Goal: Information Seeking & Learning: Learn about a topic

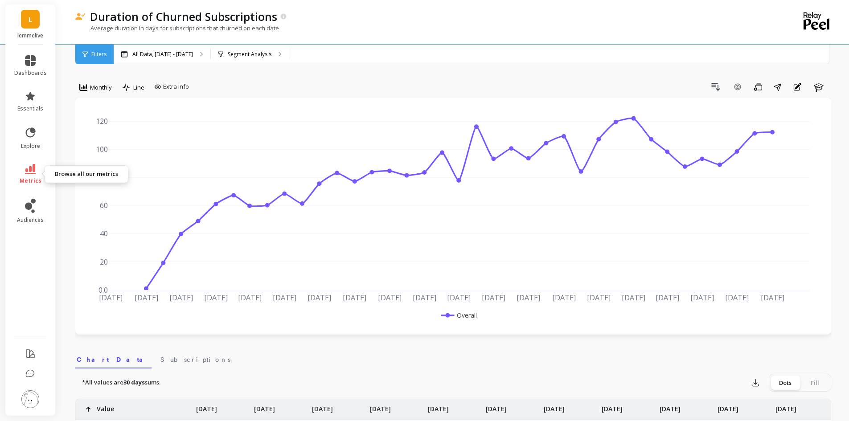
click at [24, 170] on link "metrics" at bounding box center [30, 174] width 33 height 20
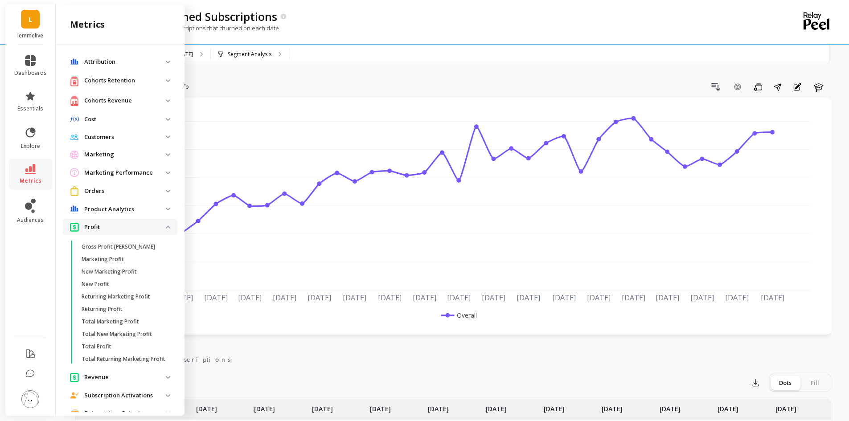
scroll to position [271, 0]
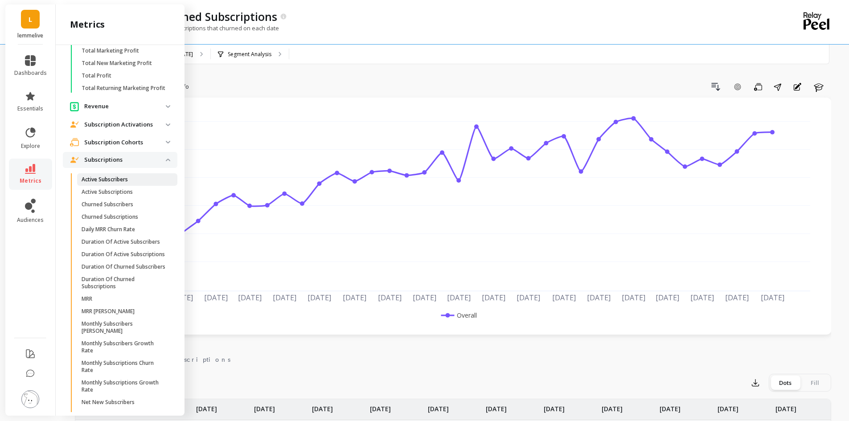
click at [137, 183] on span "Active Subscribers" at bounding box center [124, 179] width 85 height 7
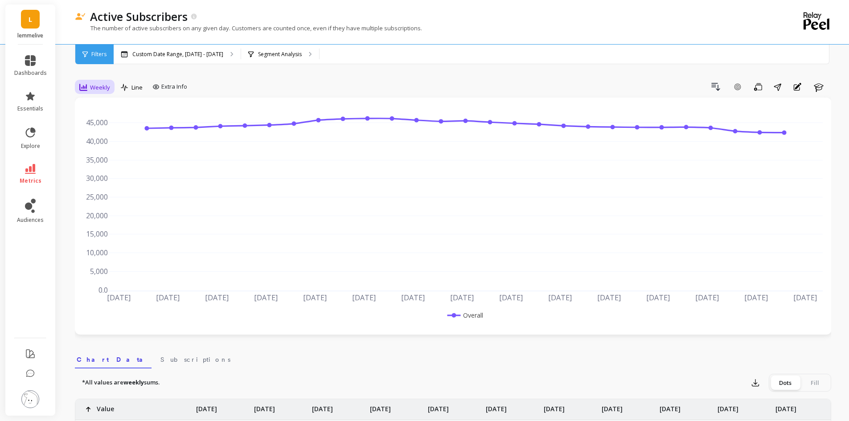
click at [94, 85] on span "Weekly" at bounding box center [100, 87] width 20 height 8
click at [114, 156] on div "Monthly" at bounding box center [107, 158] width 51 height 8
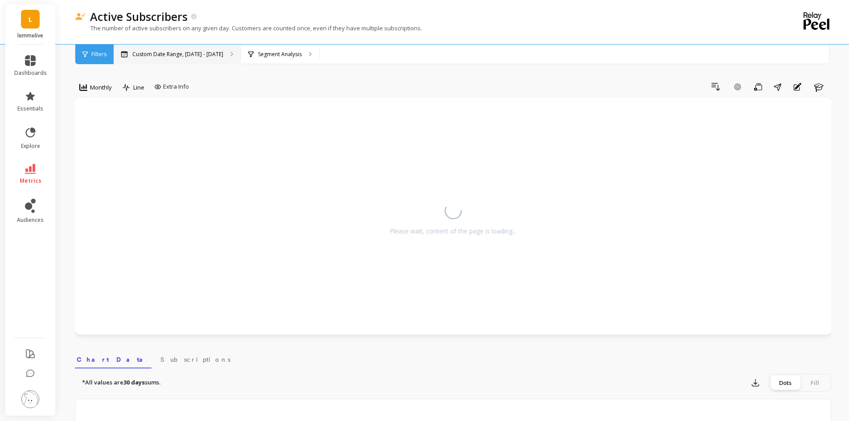
click at [169, 53] on p "Custom Date Range, [DATE] - [DATE]" at bounding box center [177, 54] width 91 height 7
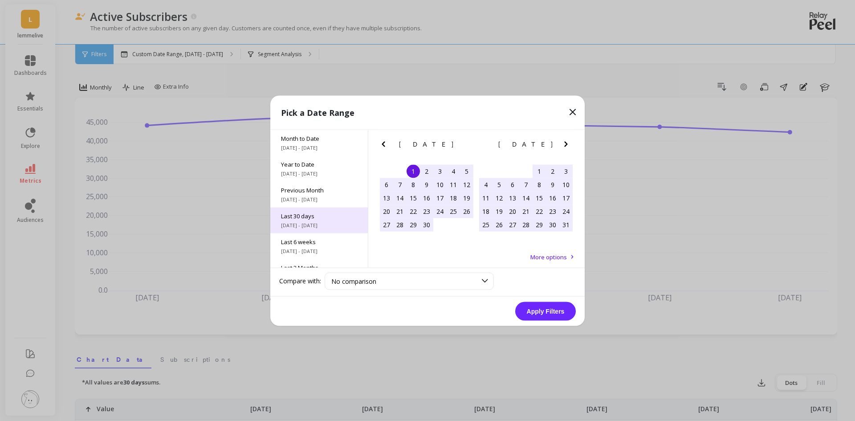
scroll to position [121, 0]
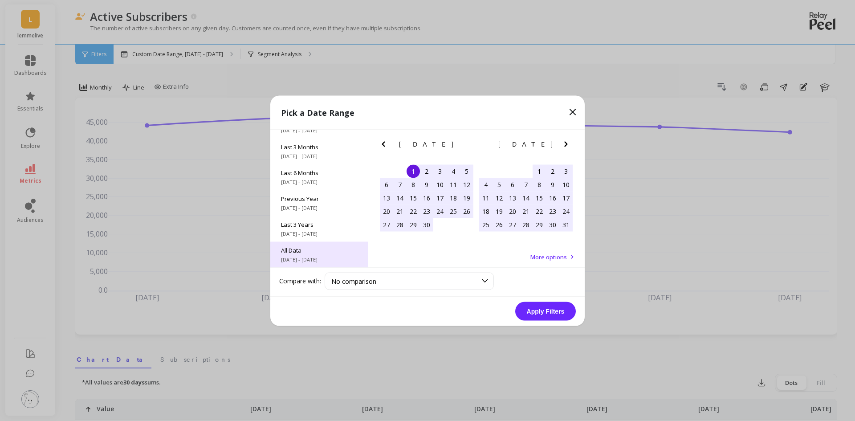
click at [306, 258] on span "[DATE] - [DATE]" at bounding box center [319, 259] width 76 height 7
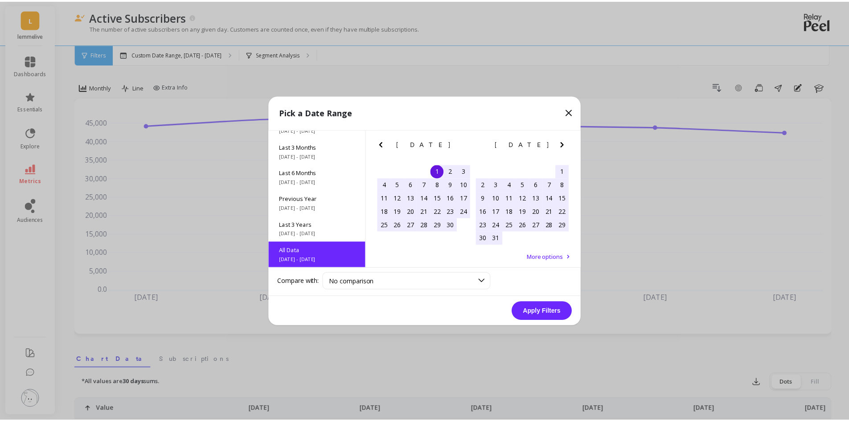
scroll to position [0, 0]
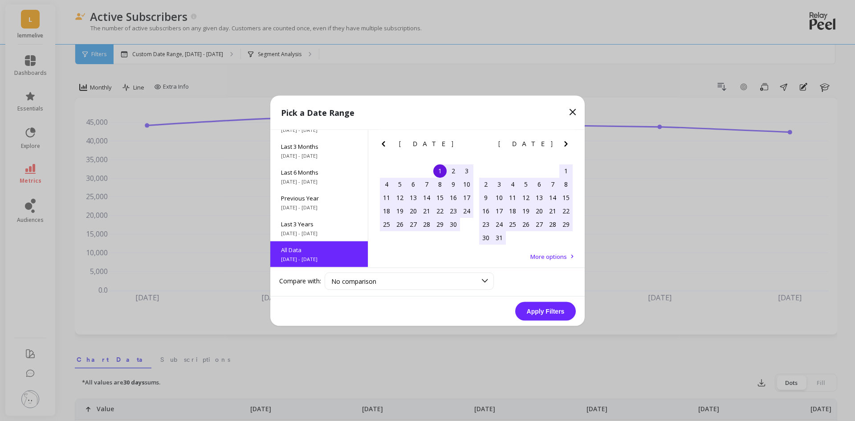
click at [564, 312] on button "Apply Filters" at bounding box center [545, 311] width 61 height 19
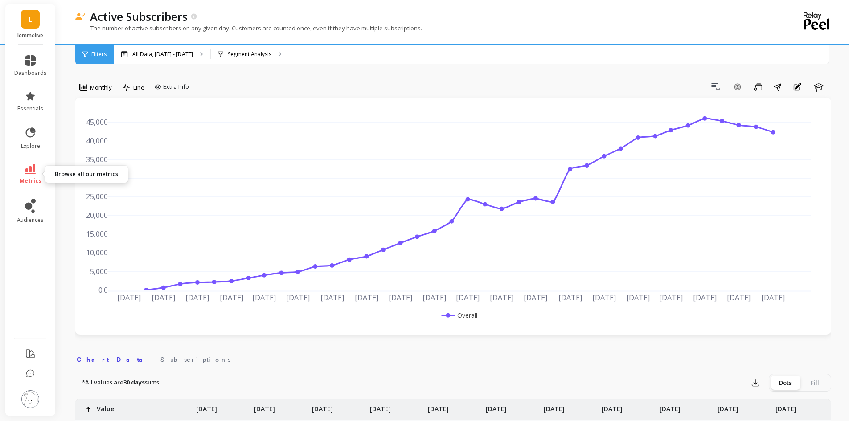
click at [36, 172] on link "metrics" at bounding box center [30, 174] width 33 height 20
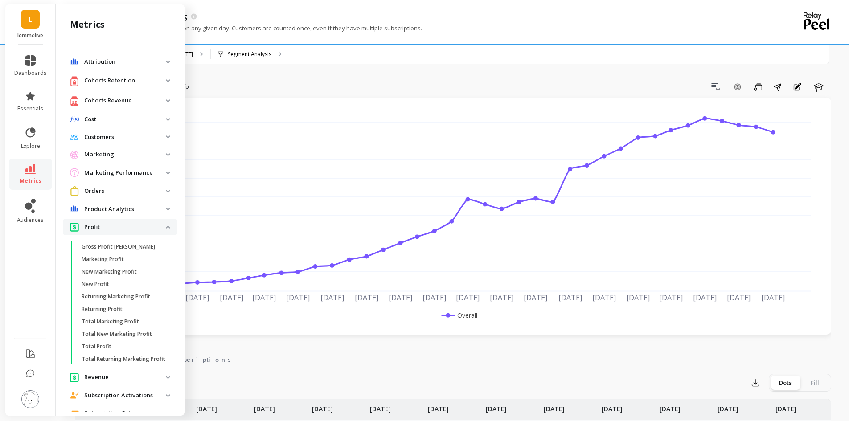
scroll to position [271, 0]
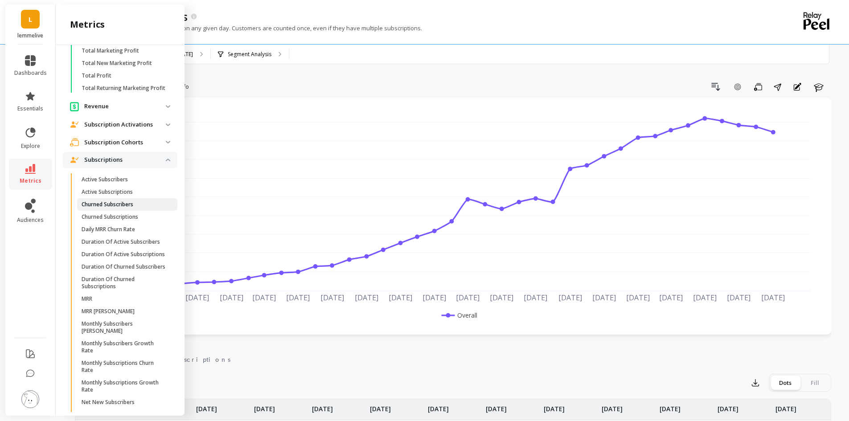
click at [135, 208] on span "Churned Subscribers" at bounding box center [124, 204] width 85 height 7
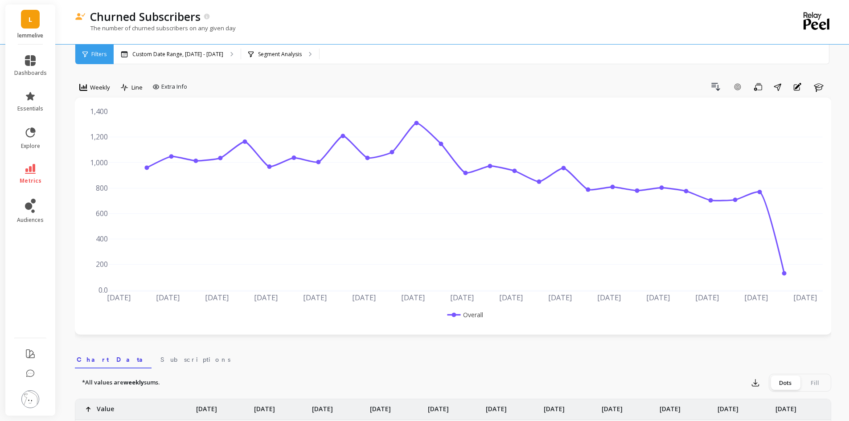
click at [94, 97] on div "option Monthly, selected. Weekly" at bounding box center [95, 89] width 40 height 18
click at [94, 94] on div "Weekly" at bounding box center [95, 87] width 36 height 15
click at [104, 157] on div "Monthly" at bounding box center [107, 158] width 51 height 8
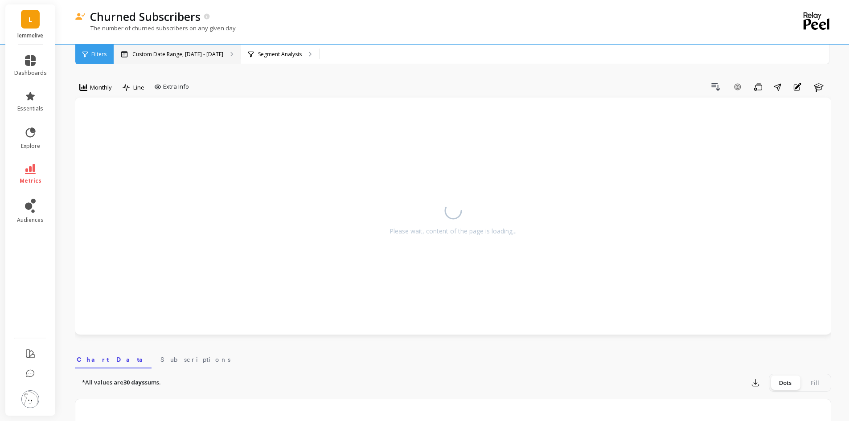
click at [161, 60] on div "Custom Date Range, [DATE] - [DATE]" at bounding box center [177, 55] width 127 height 20
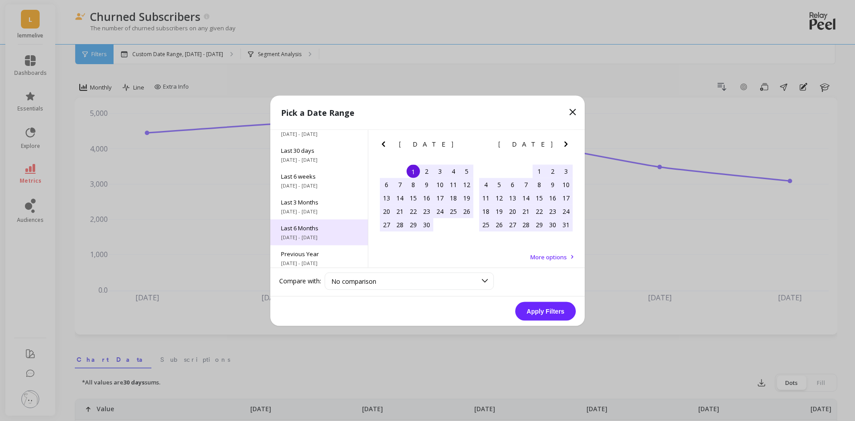
scroll to position [121, 0]
click at [307, 248] on span "All Data" at bounding box center [319, 250] width 76 height 8
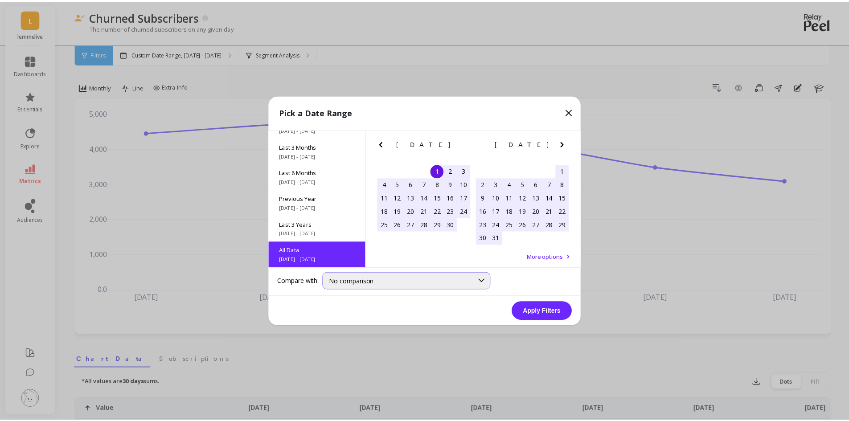
scroll to position [0, 0]
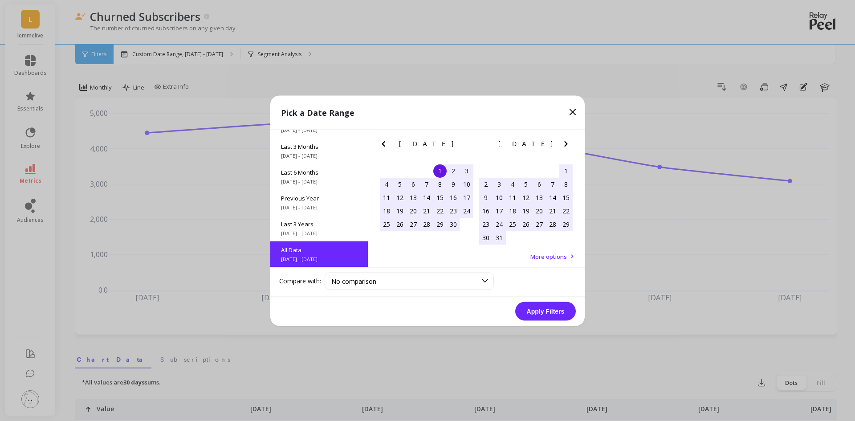
click at [562, 314] on button "Apply Filters" at bounding box center [545, 311] width 61 height 19
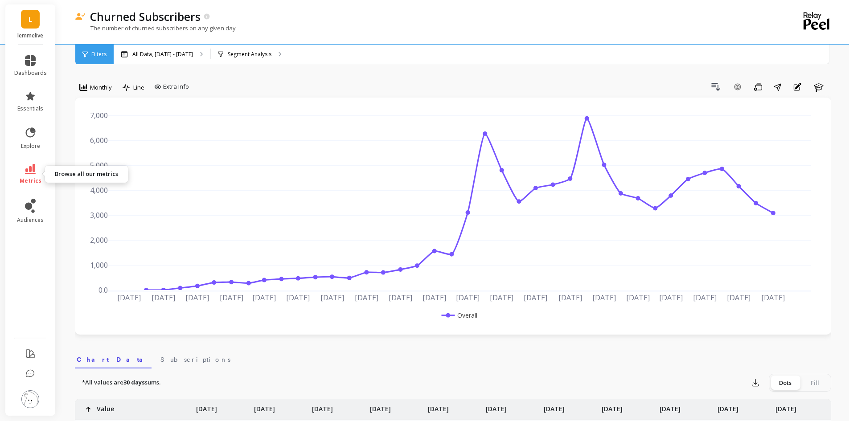
click at [28, 174] on link "metrics" at bounding box center [30, 174] width 33 height 20
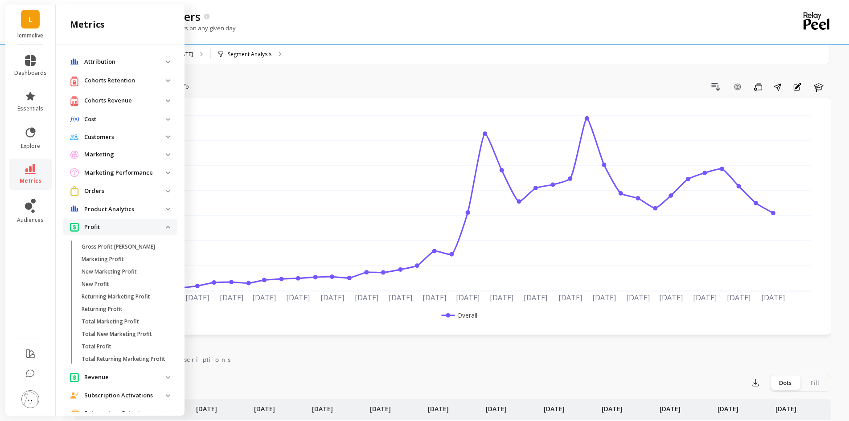
scroll to position [271, 0]
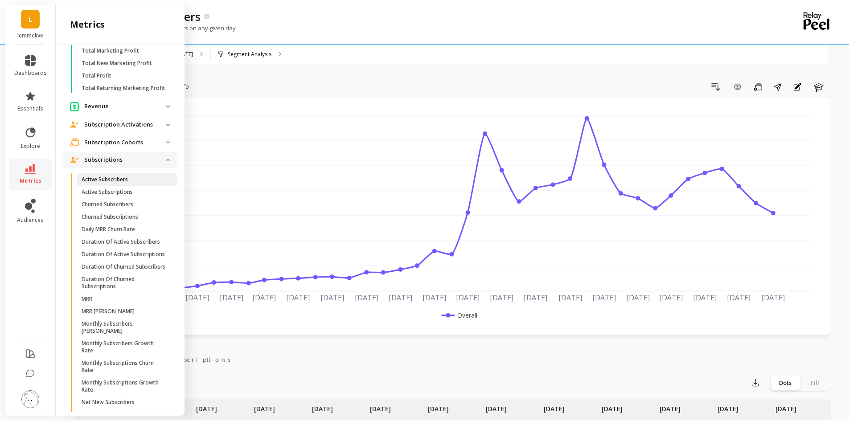
click at [121, 183] on p "Active Subscribers" at bounding box center [105, 179] width 46 height 7
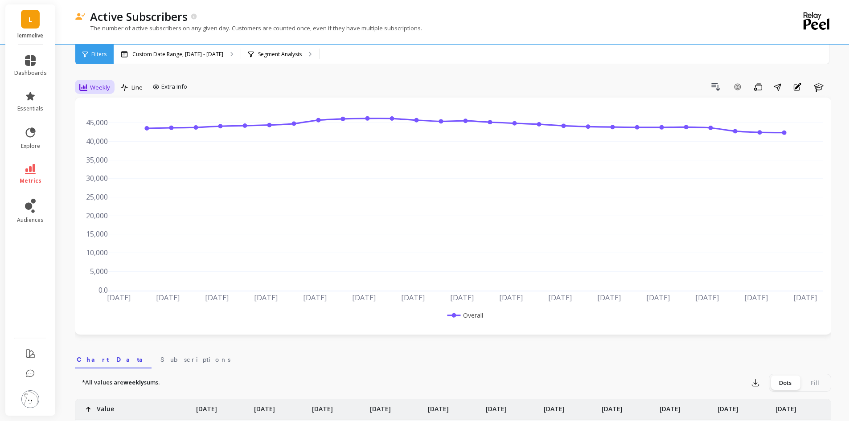
click at [85, 93] on div "Weekly" at bounding box center [95, 87] width 36 height 15
click at [106, 154] on div "Monthly" at bounding box center [107, 159] width 61 height 16
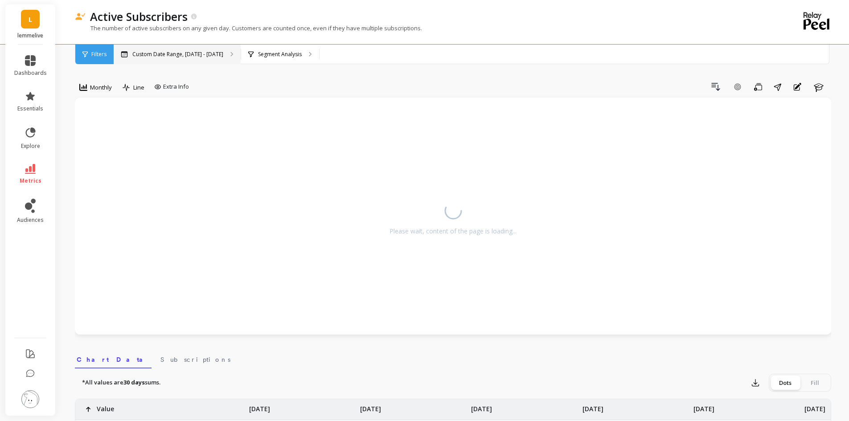
click at [185, 57] on p "Custom Date Range, [DATE] - [DATE]" at bounding box center [177, 54] width 91 height 7
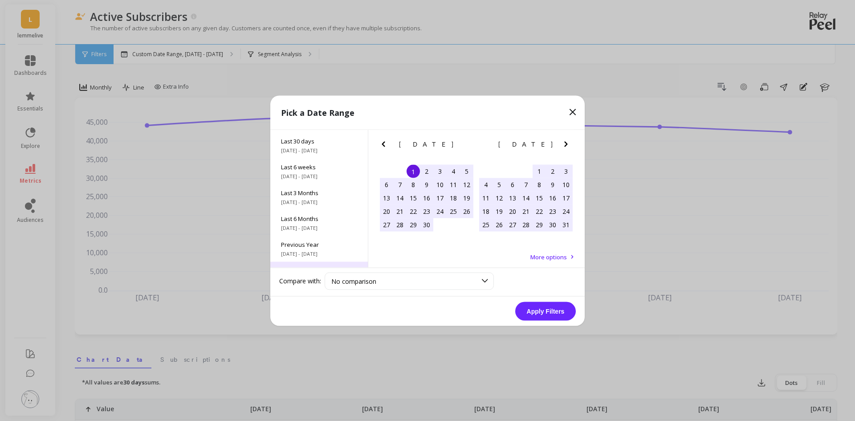
scroll to position [121, 0]
click at [311, 250] on span "All Data" at bounding box center [319, 250] width 76 height 8
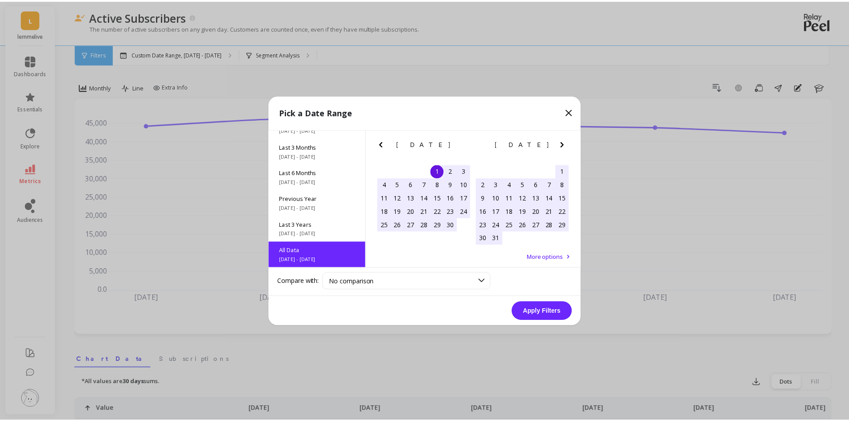
scroll to position [0, 0]
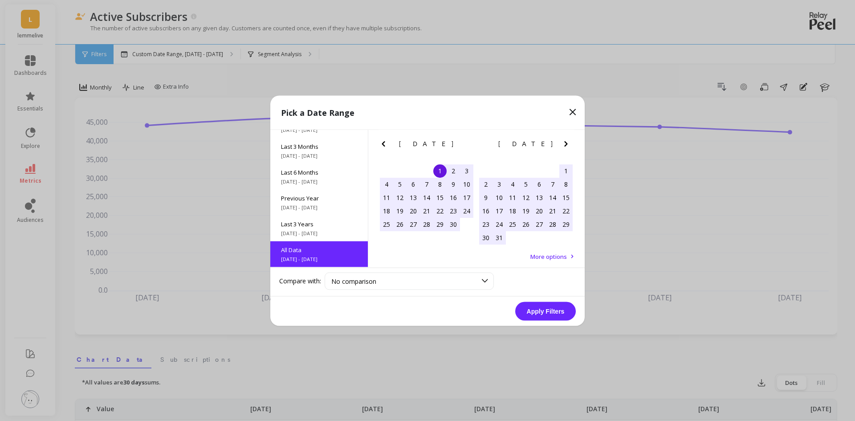
click at [531, 306] on button "Apply Filters" at bounding box center [545, 311] width 61 height 19
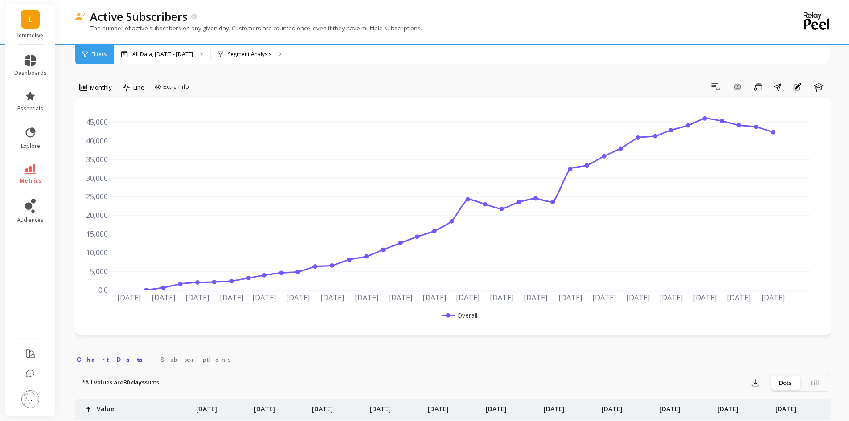
click at [29, 163] on li "metrics" at bounding box center [30, 174] width 43 height 31
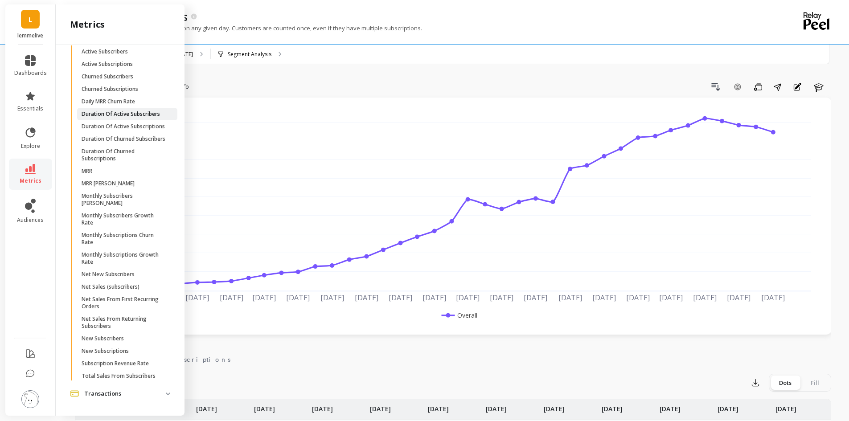
scroll to position [427, 0]
click at [114, 273] on p "Net New Subscribers" at bounding box center [108, 274] width 53 height 7
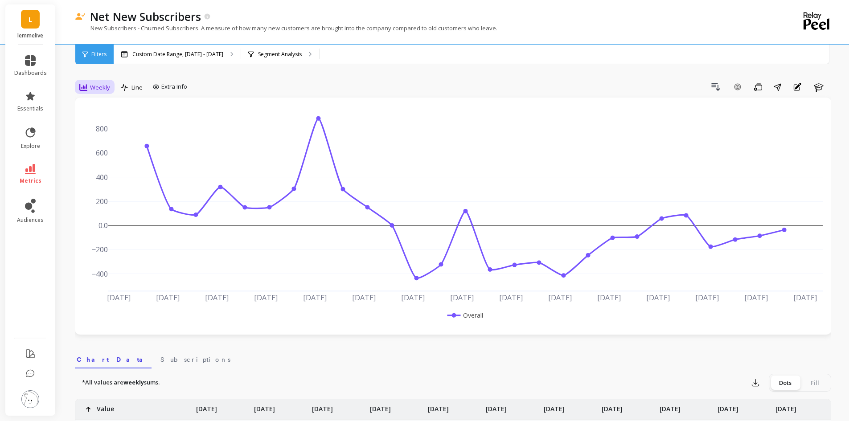
click at [101, 94] on div "Weekly" at bounding box center [95, 87] width 36 height 15
click at [103, 161] on div "Monthly" at bounding box center [107, 158] width 51 height 8
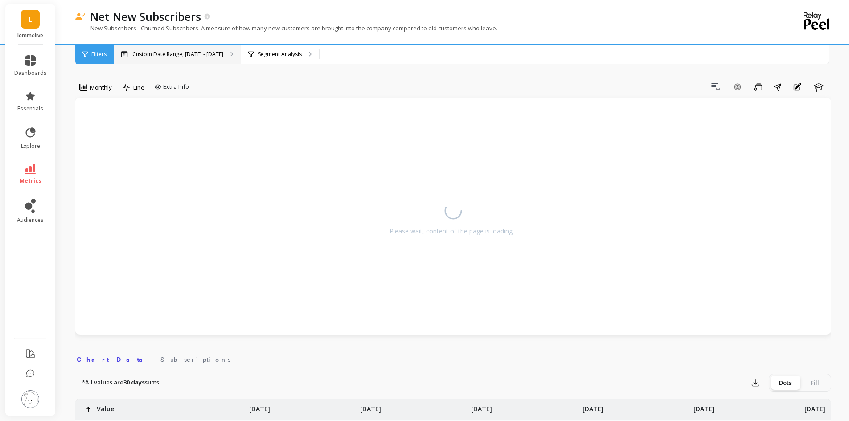
click at [149, 54] on p "Custom Date Range, [DATE] - [DATE]" at bounding box center [177, 54] width 91 height 7
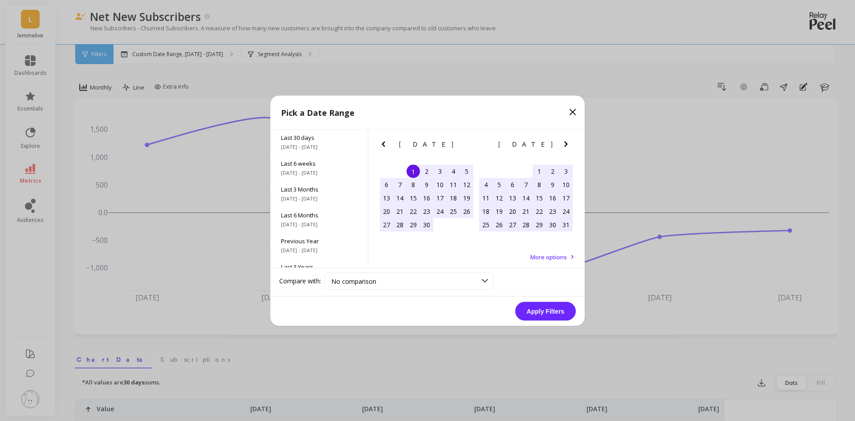
scroll to position [121, 0]
click at [310, 249] on span "All Data" at bounding box center [319, 250] width 76 height 8
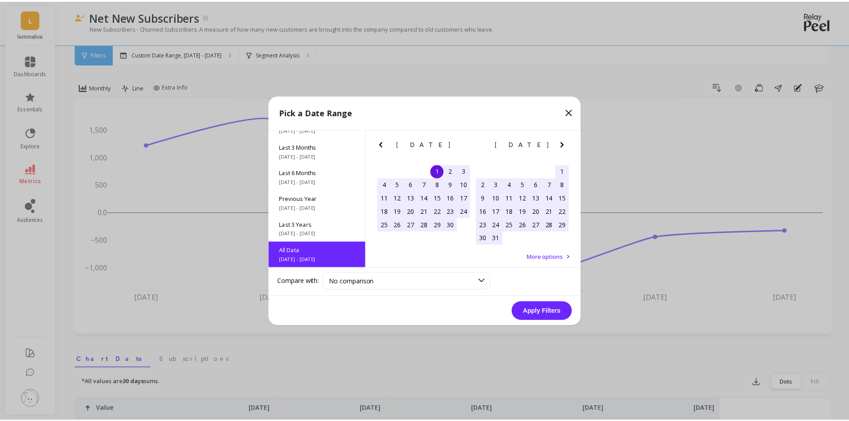
scroll to position [0, 0]
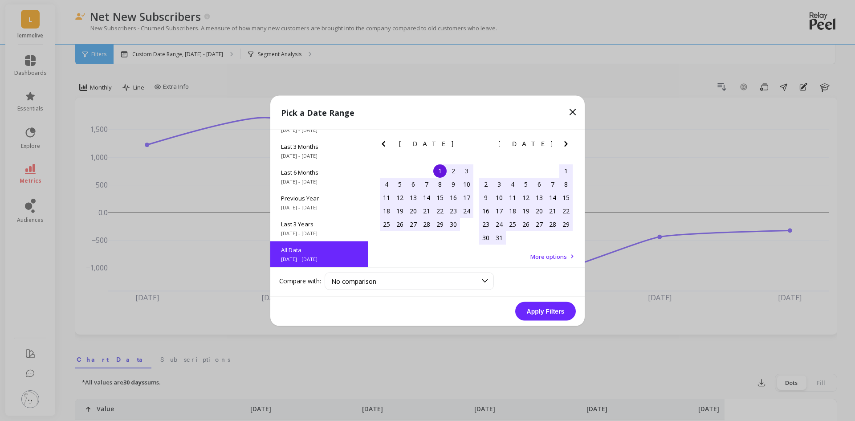
click at [559, 314] on button "Apply Filters" at bounding box center [545, 311] width 61 height 19
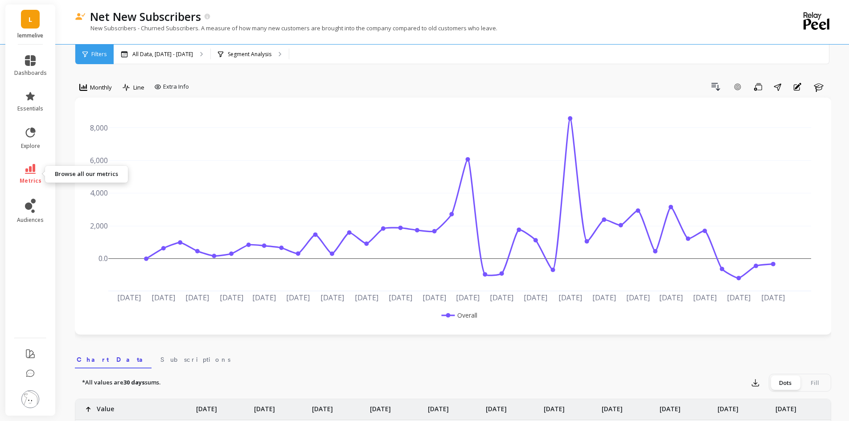
click at [34, 168] on icon at bounding box center [30, 169] width 11 height 10
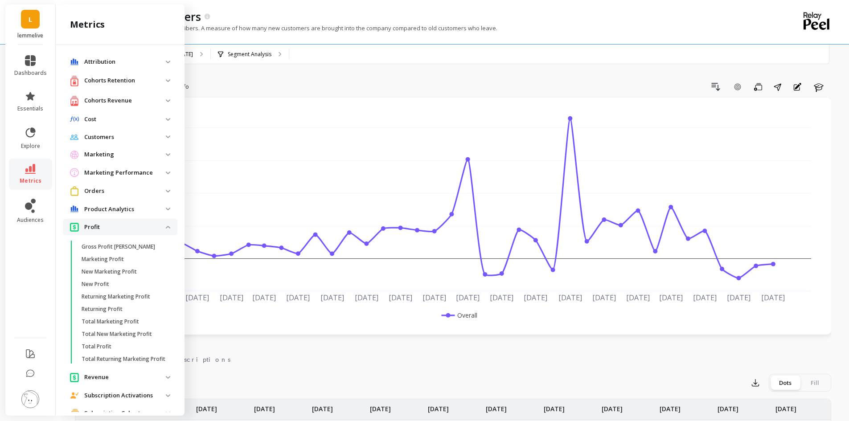
scroll to position [427, 0]
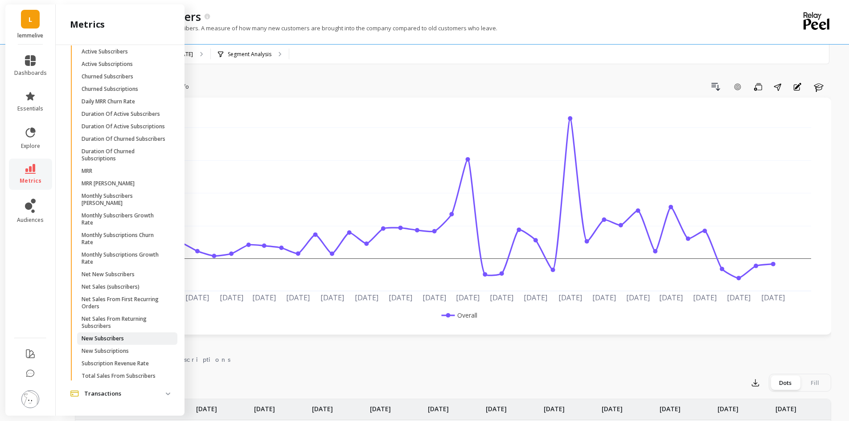
click at [129, 332] on link "New Subscribers" at bounding box center [127, 338] width 100 height 12
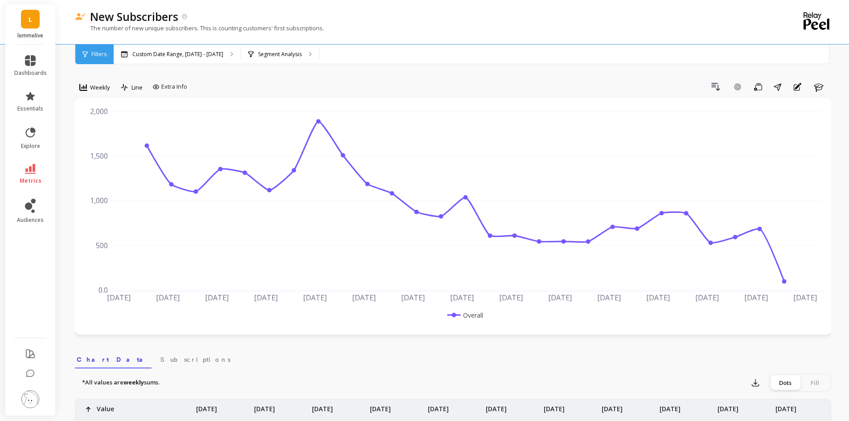
click at [92, 86] on span "Weekly" at bounding box center [100, 87] width 20 height 8
click at [102, 154] on div "Monthly" at bounding box center [107, 159] width 61 height 16
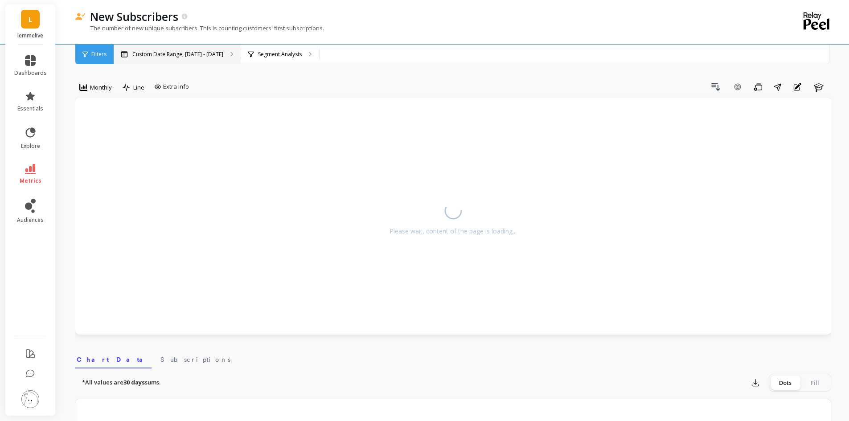
click at [179, 53] on p "Custom Date Range, [DATE] - [DATE]" at bounding box center [177, 54] width 91 height 7
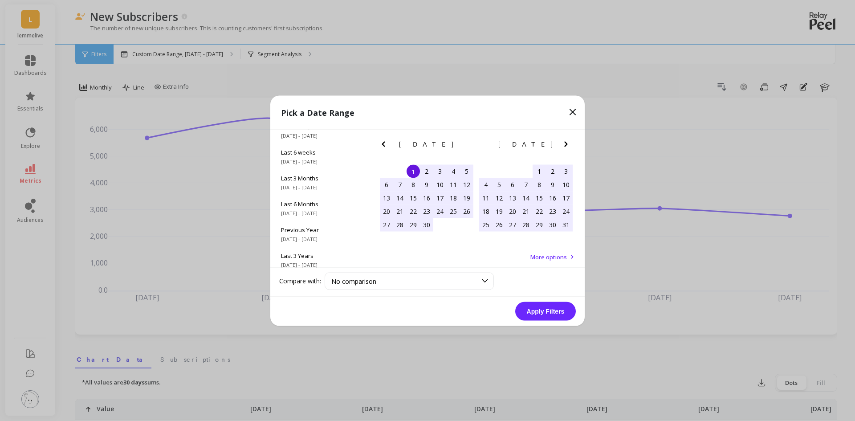
scroll to position [121, 0]
click at [329, 257] on span "[DATE] - [DATE]" at bounding box center [319, 259] width 76 height 7
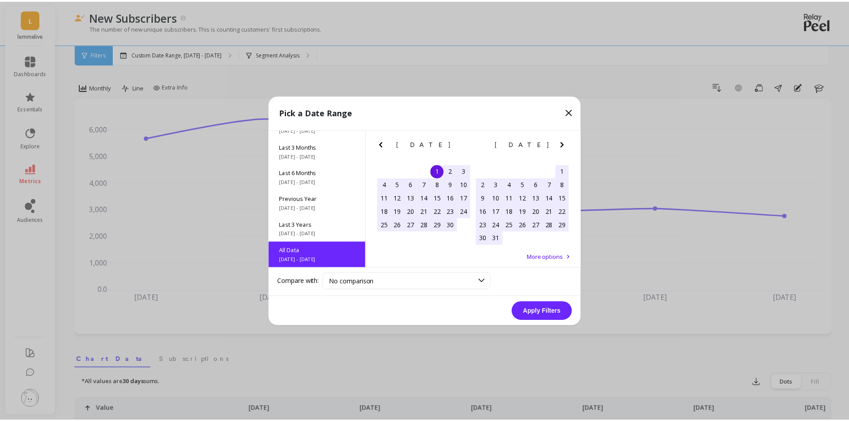
scroll to position [0, 0]
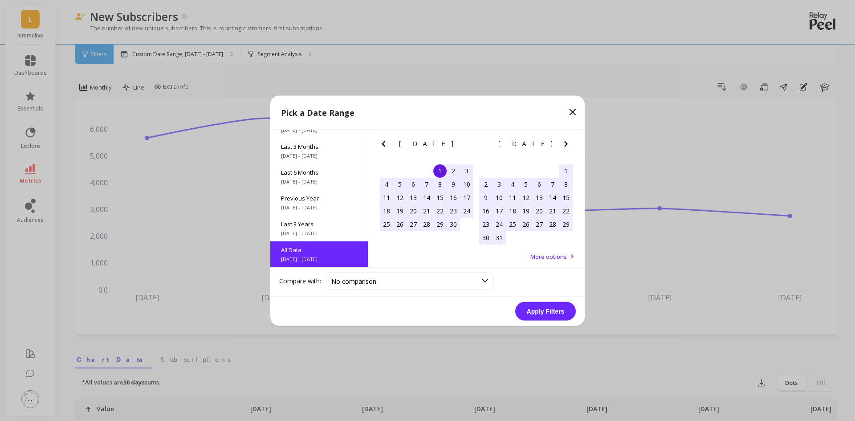
click at [559, 314] on button "Apply Filters" at bounding box center [545, 311] width 61 height 19
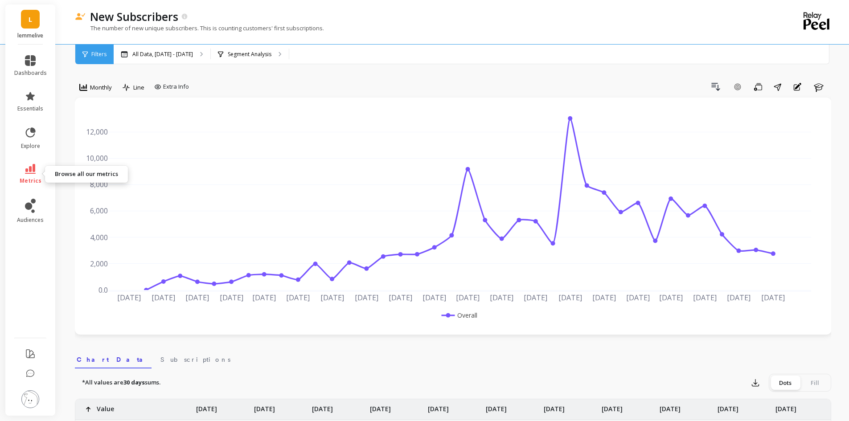
click at [38, 170] on link "metrics" at bounding box center [30, 174] width 33 height 20
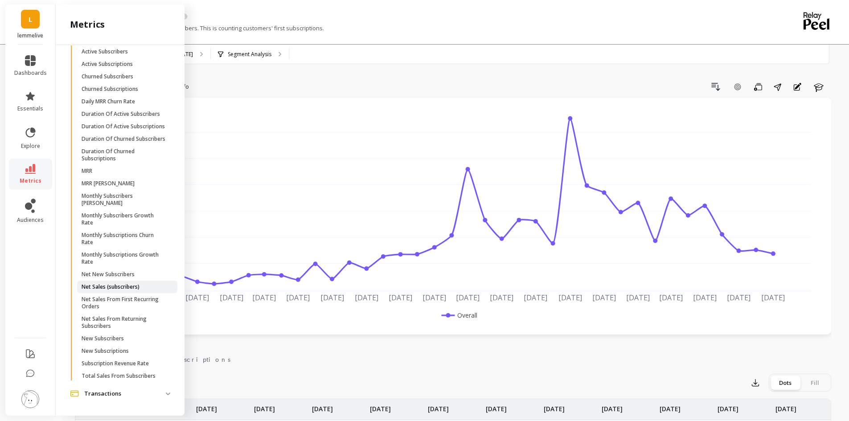
click at [121, 287] on p "Net Sales (subscribers)" at bounding box center [111, 286] width 58 height 7
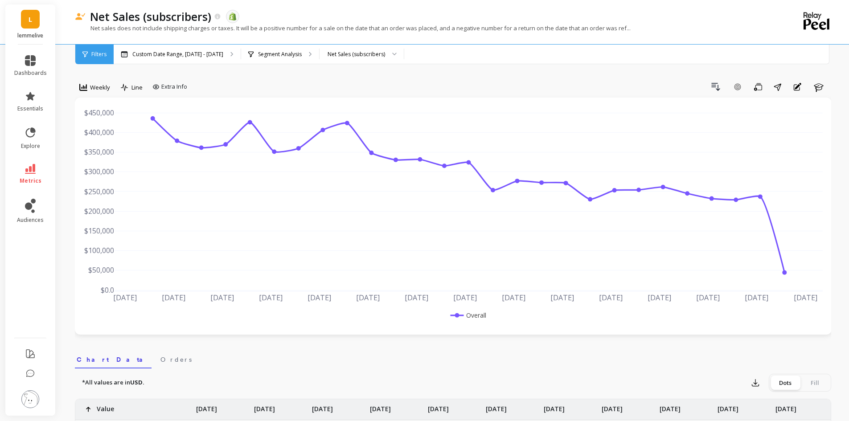
click at [88, 90] on div "Weekly" at bounding box center [94, 87] width 31 height 11
click at [98, 155] on div "Monthly" at bounding box center [107, 158] width 51 height 8
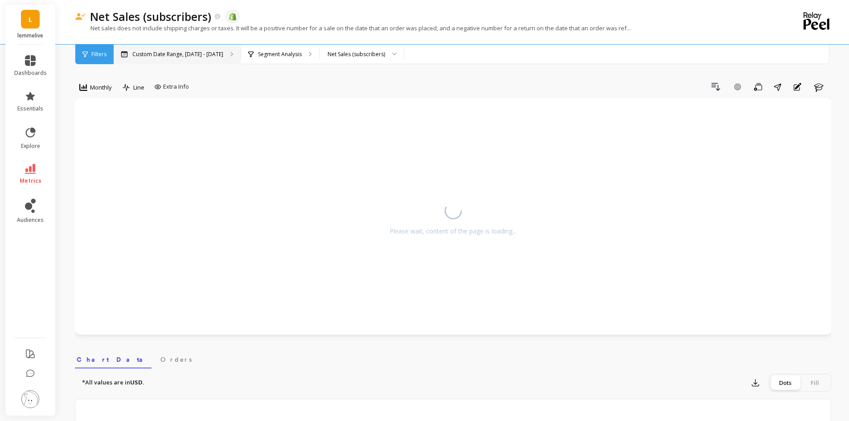
click at [160, 57] on p "Custom Date Range, [DATE] - [DATE]" at bounding box center [177, 54] width 91 height 7
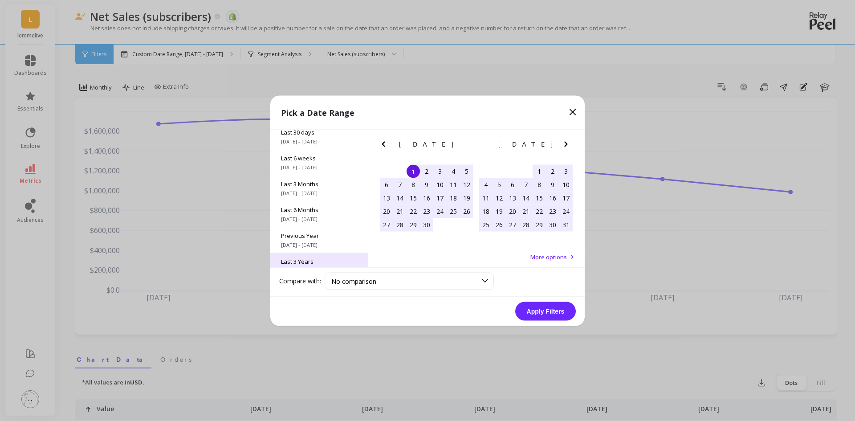
scroll to position [121, 0]
click at [302, 243] on div "All Data [DATE] - [DATE]" at bounding box center [319, 254] width 98 height 26
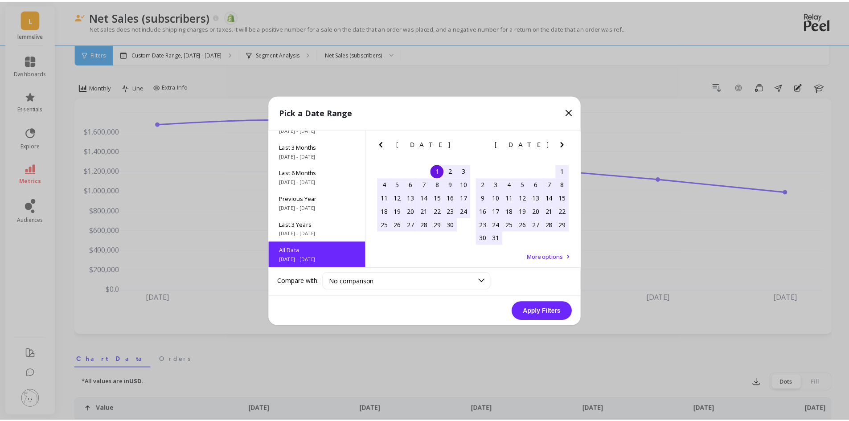
scroll to position [0, 0]
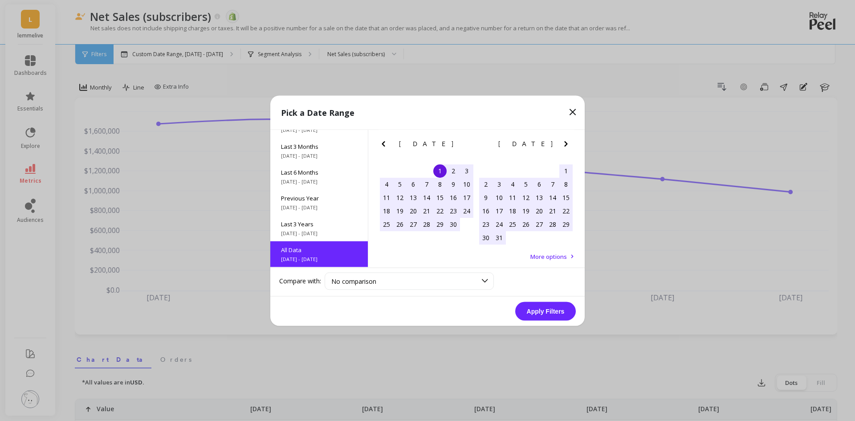
click at [557, 306] on button "Apply Filters" at bounding box center [545, 311] width 61 height 19
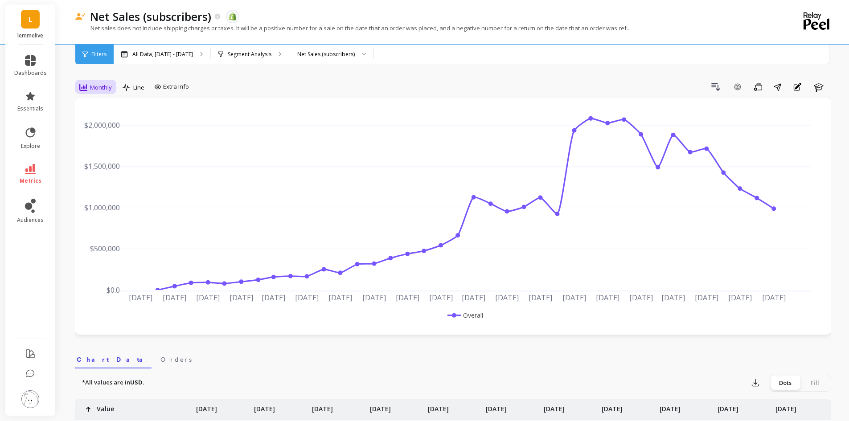
click at [105, 87] on span "Monthly" at bounding box center [101, 87] width 22 height 8
click at [273, 85] on div "Drill Down Add Goal Save Share Annotations Learn" at bounding box center [511, 87] width 638 height 14
click at [23, 174] on link "metrics" at bounding box center [30, 174] width 33 height 20
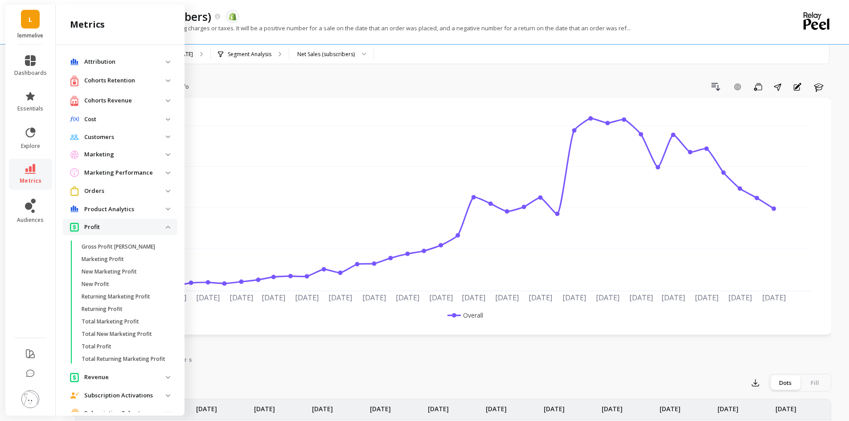
scroll to position [427, 0]
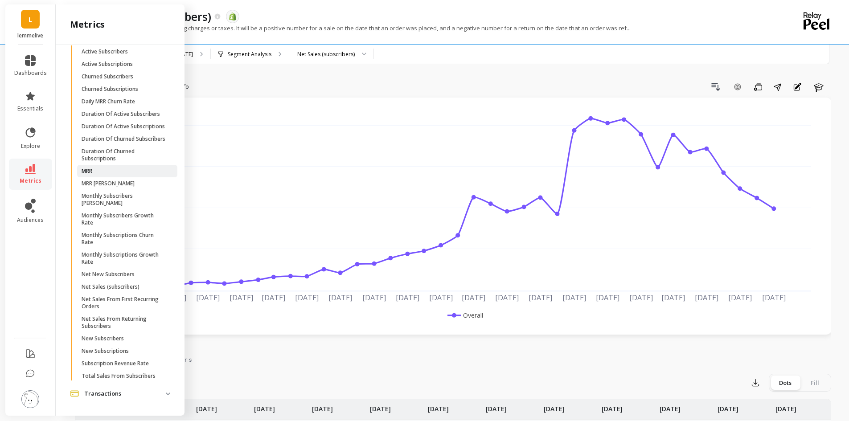
click at [127, 175] on link "MRR" at bounding box center [127, 171] width 100 height 12
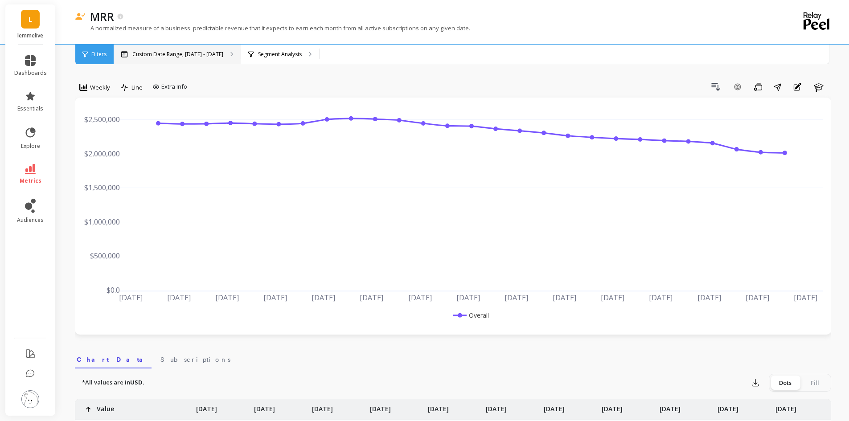
click at [110, 90] on div "Weekly" at bounding box center [95, 87] width 36 height 15
click at [111, 161] on div "Monthly" at bounding box center [107, 158] width 51 height 8
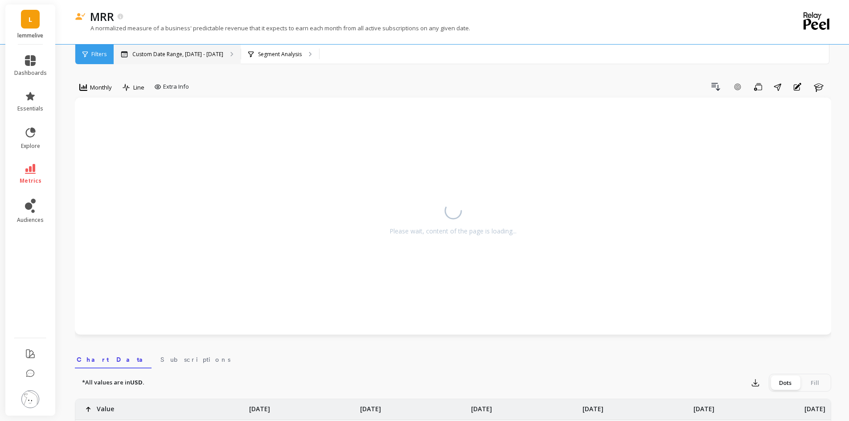
click at [180, 60] on div "Custom Date Range, [DATE] - [DATE]" at bounding box center [177, 55] width 127 height 20
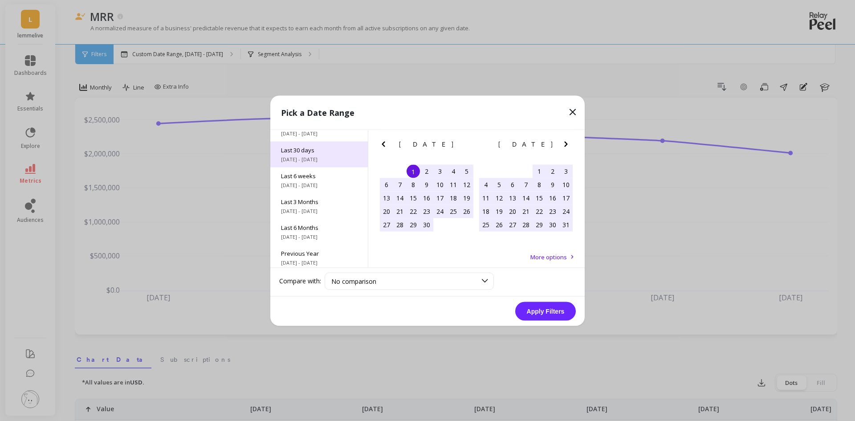
scroll to position [121, 0]
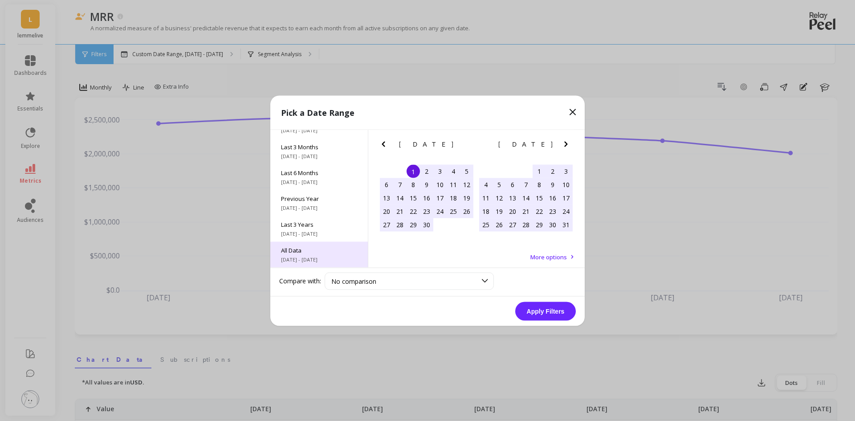
click at [312, 252] on span "All Data" at bounding box center [319, 250] width 76 height 8
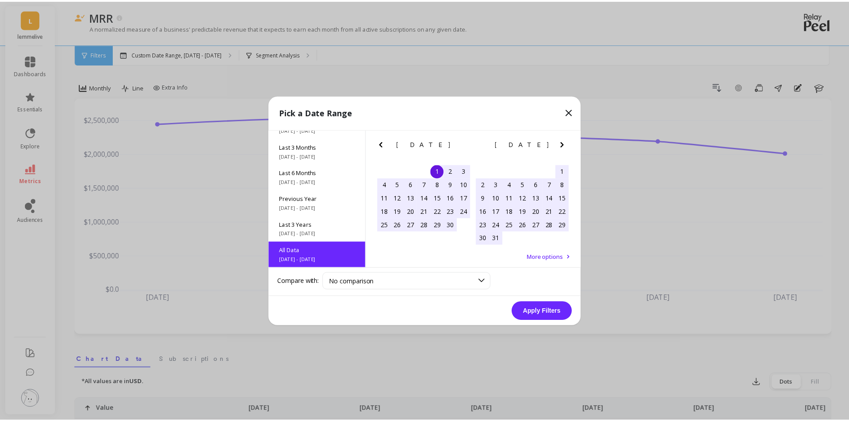
scroll to position [0, 0]
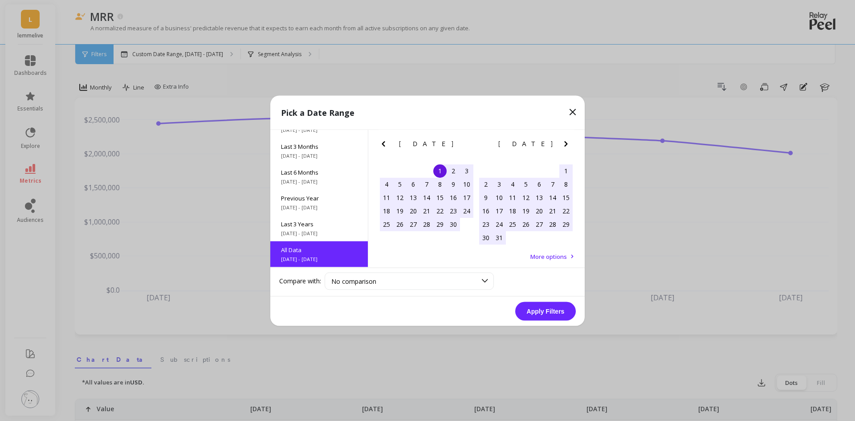
click at [538, 314] on button "Apply Filters" at bounding box center [545, 311] width 61 height 19
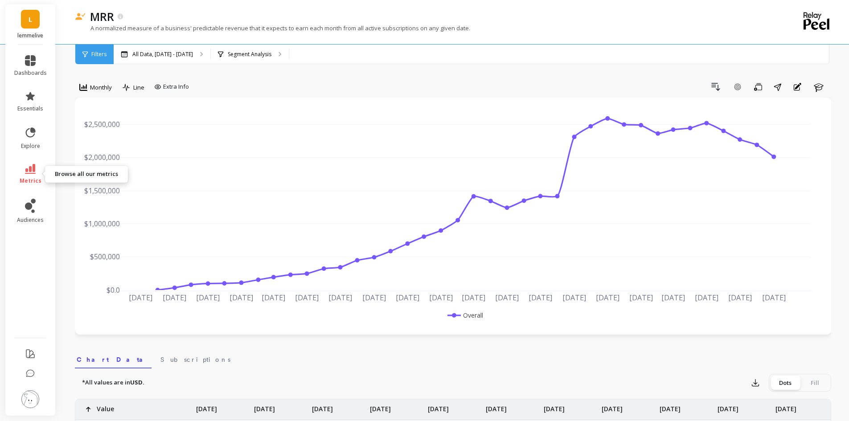
click at [30, 169] on icon at bounding box center [30, 169] width 11 height 10
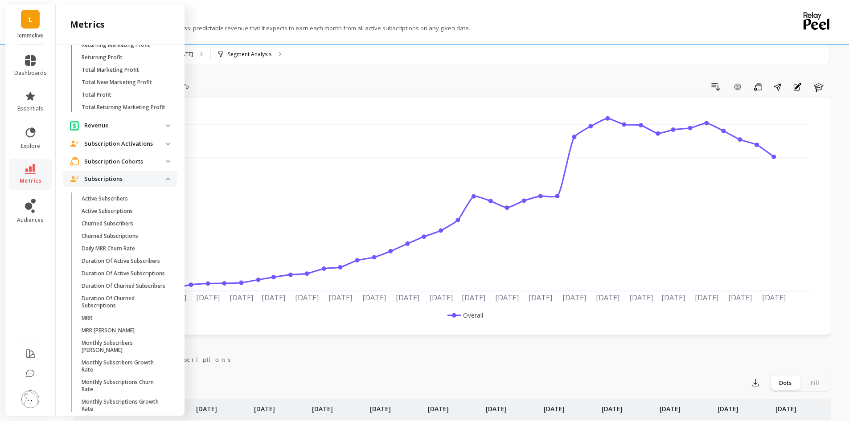
scroll to position [249, 0]
click at [107, 217] on p "Active Subscriptions" at bounding box center [107, 213] width 51 height 7
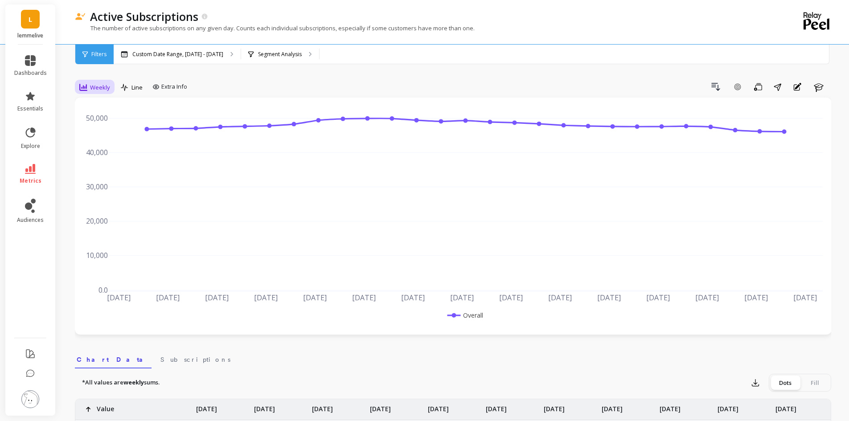
click at [95, 86] on span "Weekly" at bounding box center [100, 87] width 20 height 8
click at [84, 161] on div "Monthly" at bounding box center [107, 158] width 51 height 8
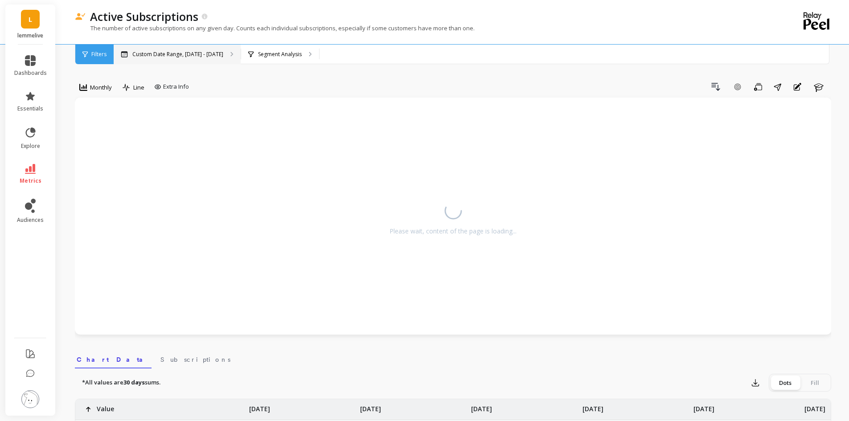
click at [182, 49] on div "Custom Date Range, [DATE] - [DATE]" at bounding box center [177, 55] width 127 height 20
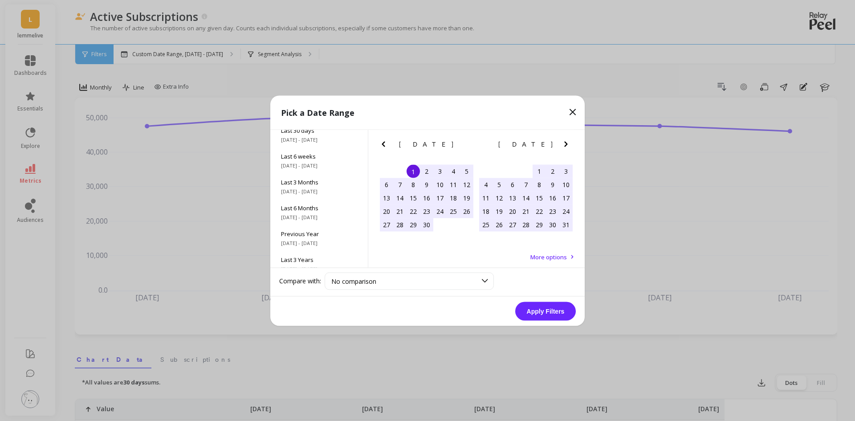
scroll to position [121, 0]
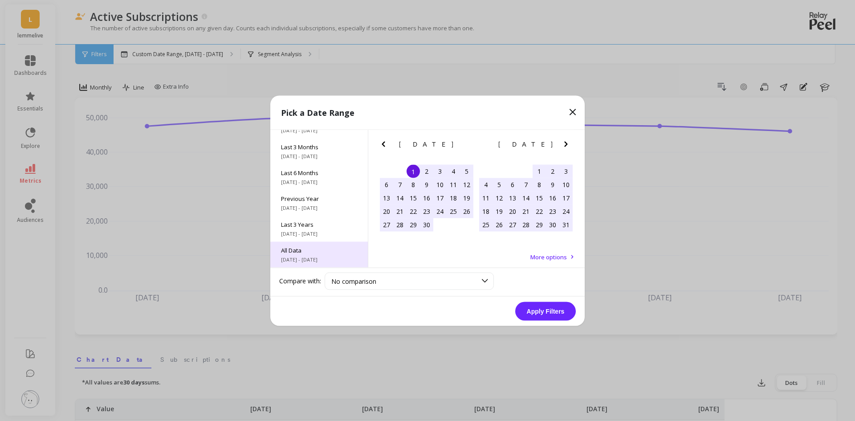
click at [292, 249] on span "All Data" at bounding box center [319, 250] width 76 height 8
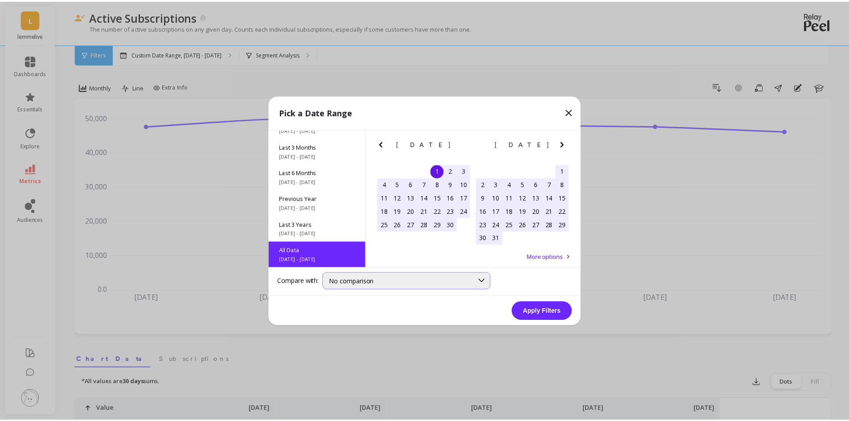
scroll to position [0, 0]
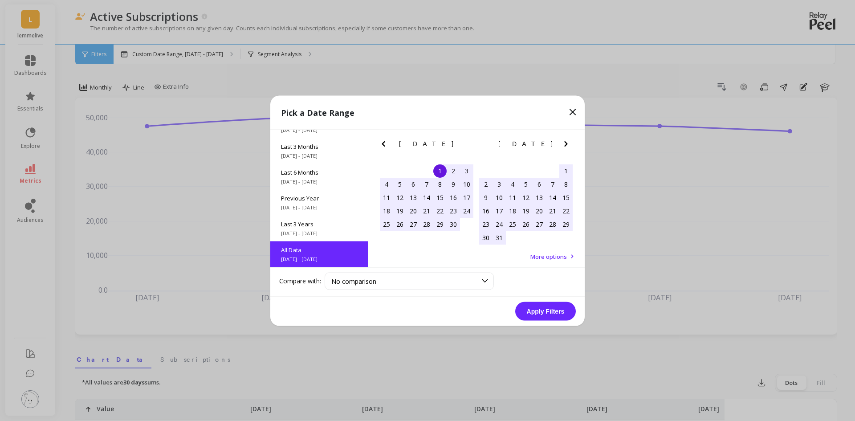
click at [550, 312] on button "Apply Filters" at bounding box center [545, 311] width 61 height 19
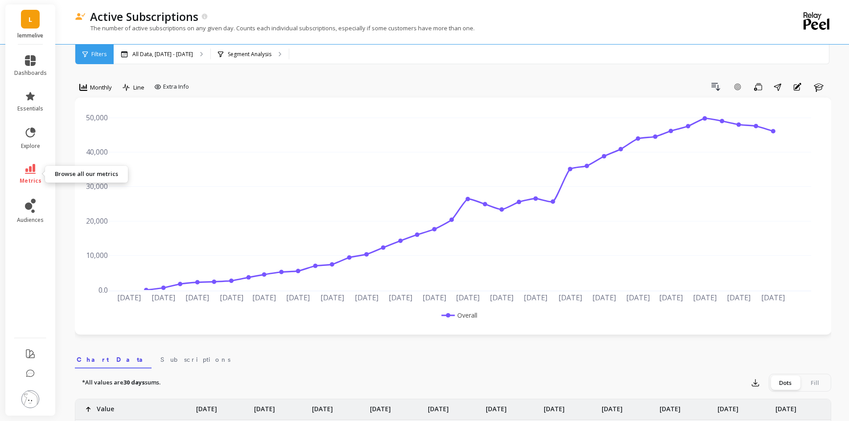
click at [30, 171] on icon at bounding box center [30, 169] width 11 height 10
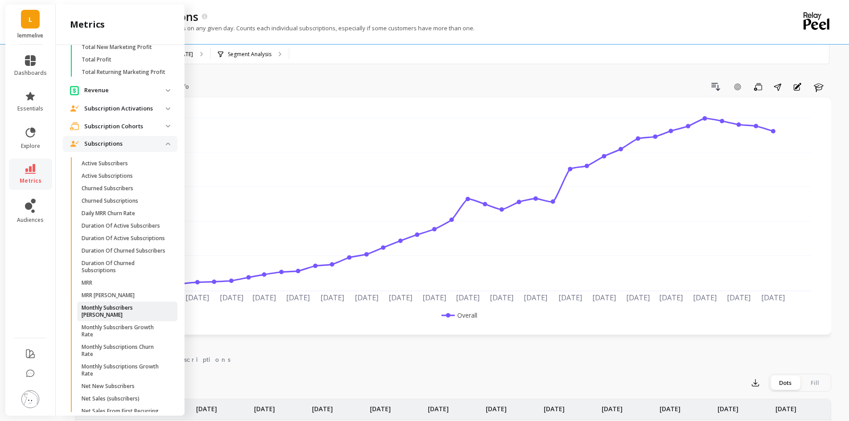
scroll to position [338, 0]
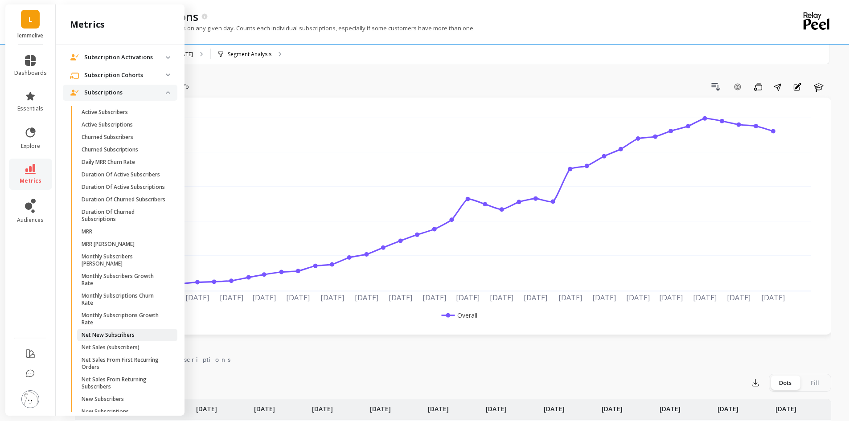
click at [124, 339] on p "Net New Subscribers" at bounding box center [108, 334] width 53 height 7
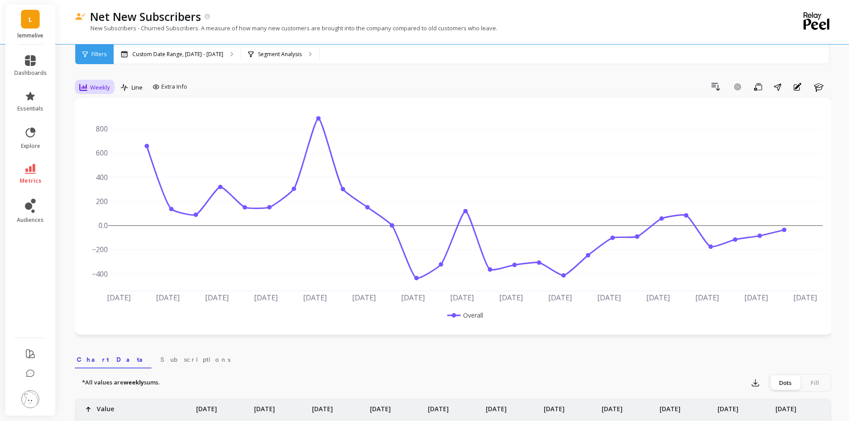
click at [95, 86] on span "Weekly" at bounding box center [100, 87] width 20 height 8
click at [97, 157] on div "Monthly" at bounding box center [107, 158] width 51 height 8
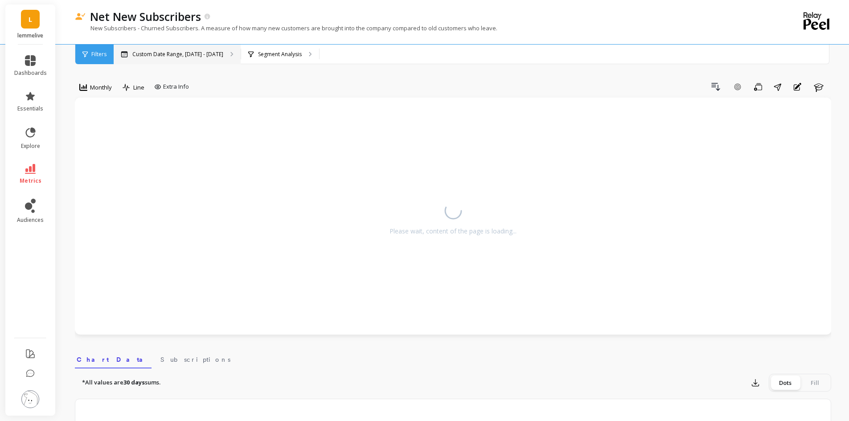
click at [170, 45] on div "Custom Date Range, [DATE] - [DATE]" at bounding box center [177, 55] width 127 height 20
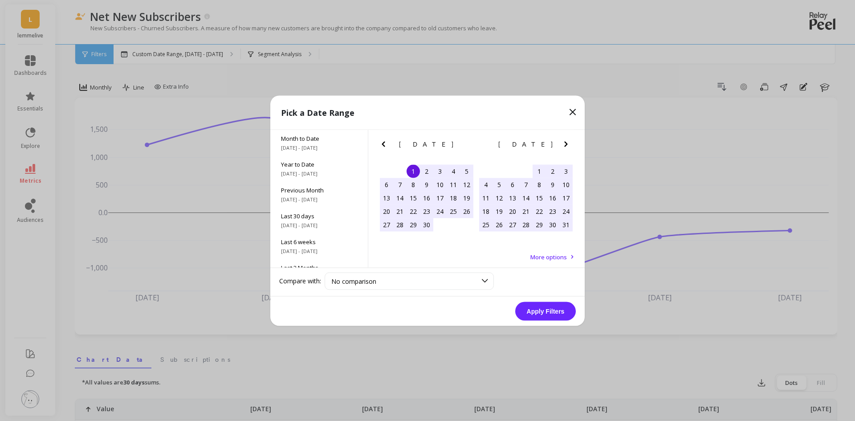
scroll to position [121, 0]
click at [300, 255] on div "All Data [DATE] - [DATE]" at bounding box center [319, 254] width 98 height 26
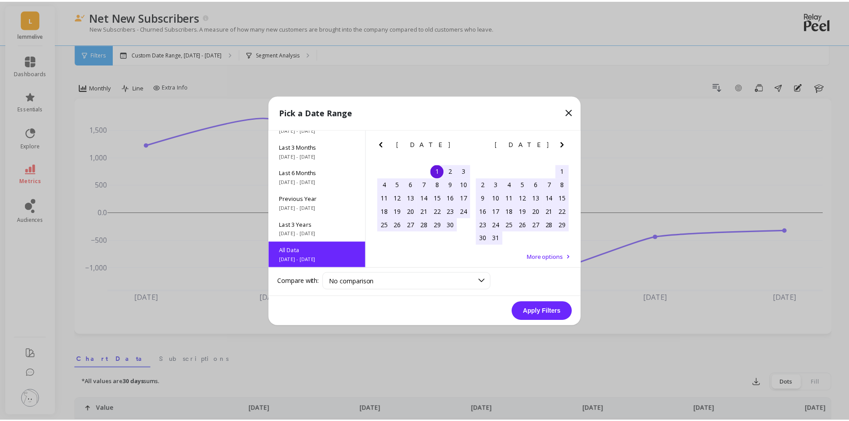
scroll to position [0, 0]
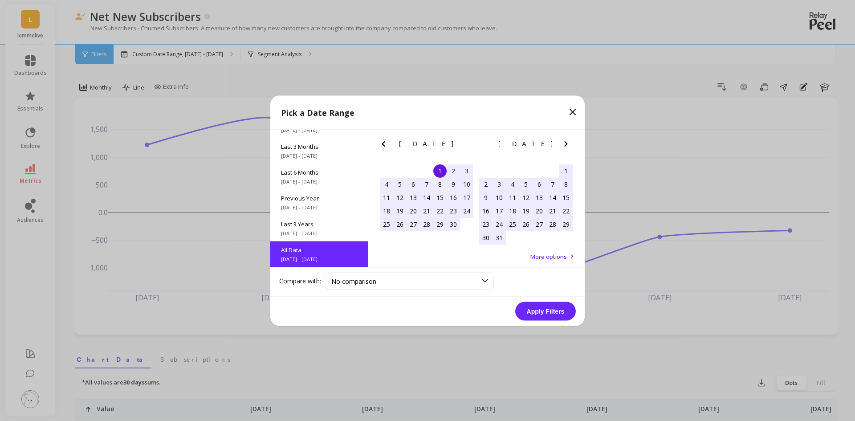
click at [557, 308] on button "Apply Filters" at bounding box center [545, 311] width 61 height 19
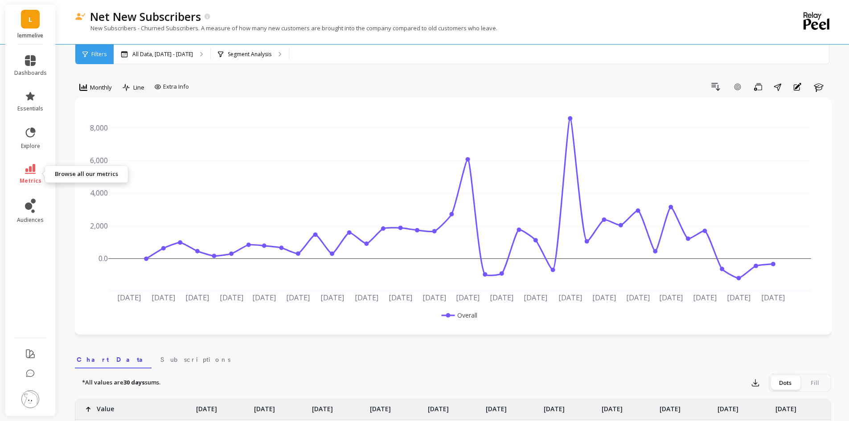
click at [34, 180] on span "metrics" at bounding box center [31, 180] width 22 height 7
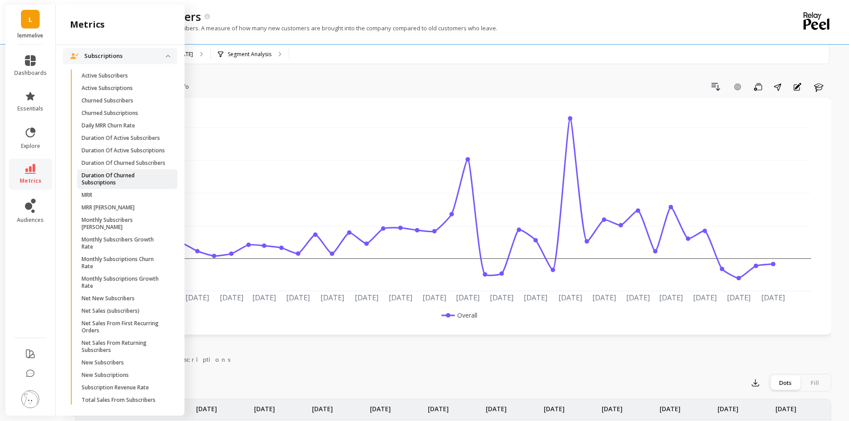
scroll to position [427, 0]
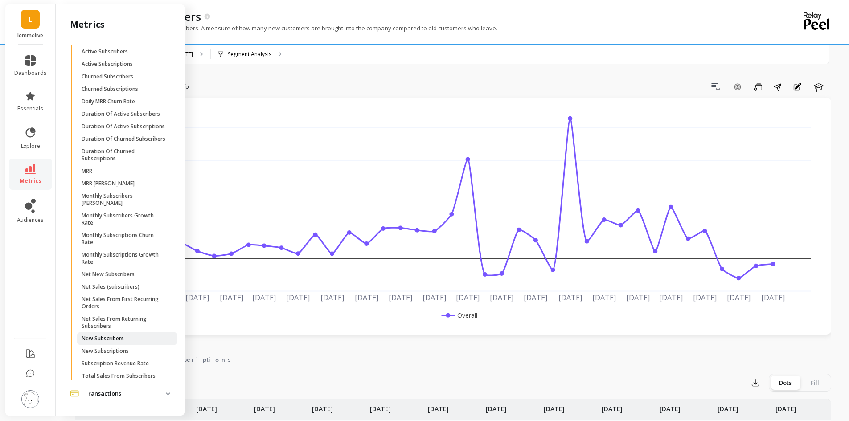
click at [113, 334] on link "New Subscribers" at bounding box center [127, 338] width 100 height 12
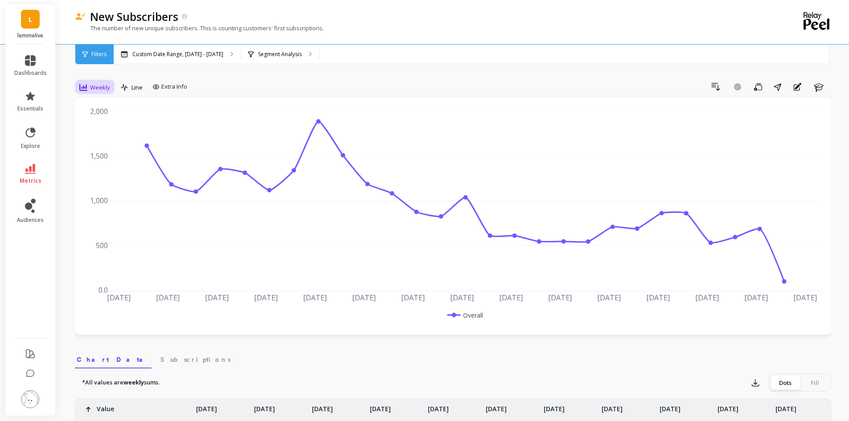
click at [101, 88] on span "Weekly" at bounding box center [100, 87] width 20 height 8
click at [102, 154] on div "Monthly" at bounding box center [107, 158] width 51 height 8
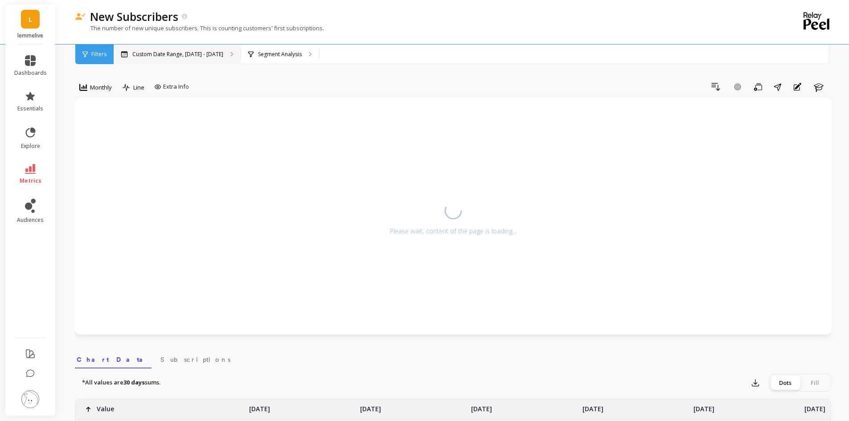
click at [192, 58] on div "Custom Date Range, [DATE] - [DATE]" at bounding box center [177, 55] width 127 height 20
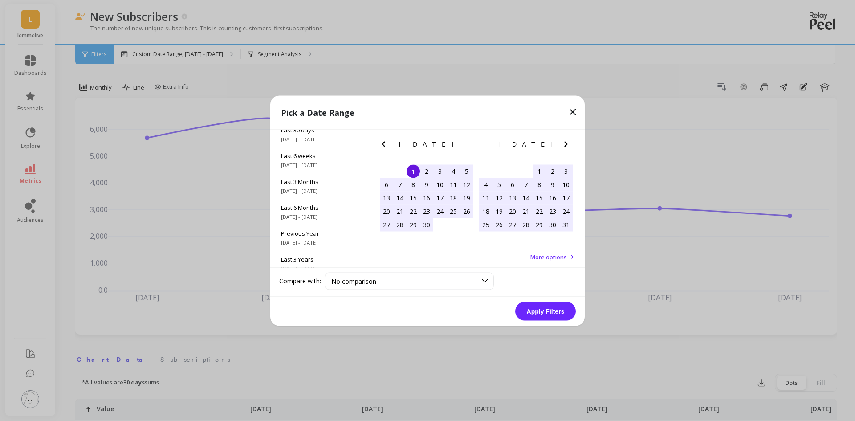
scroll to position [121, 0]
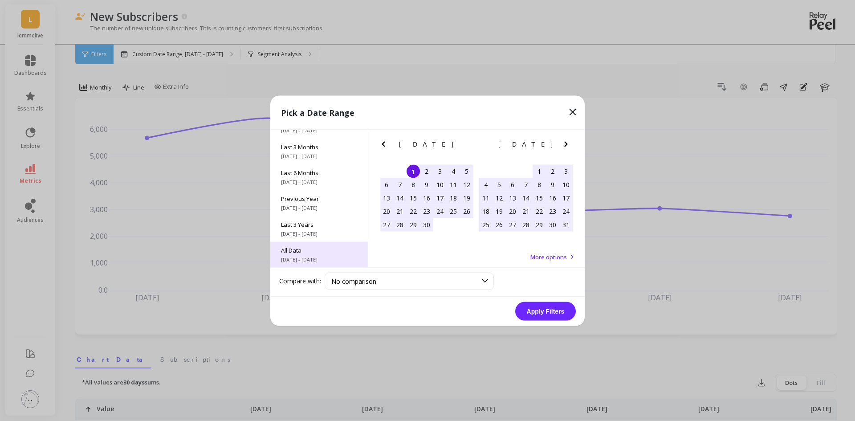
click at [324, 260] on span "[DATE] - [DATE]" at bounding box center [319, 259] width 76 height 7
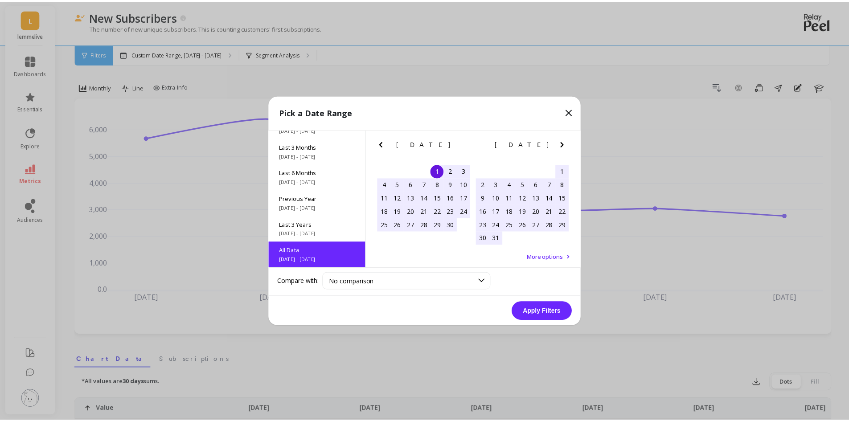
scroll to position [0, 0]
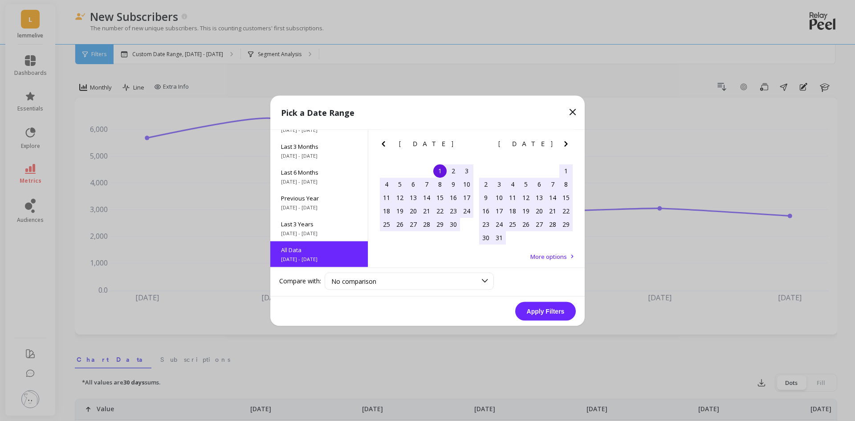
click at [526, 313] on button "Apply Filters" at bounding box center [545, 311] width 61 height 19
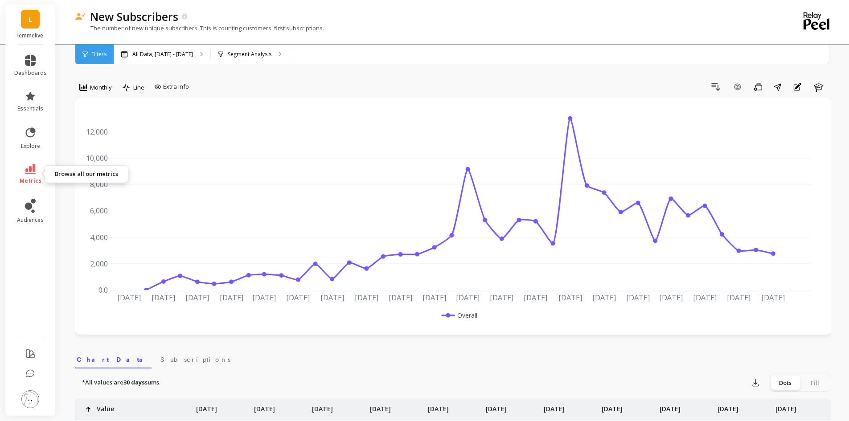
click at [33, 169] on icon at bounding box center [30, 169] width 11 height 10
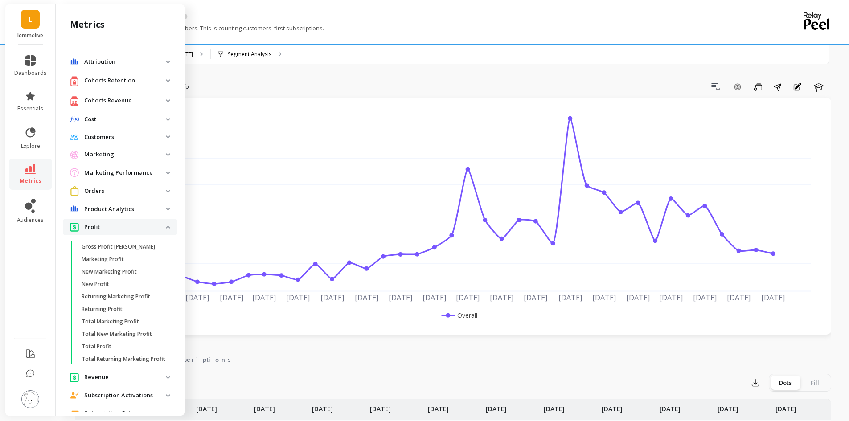
scroll to position [427, 0]
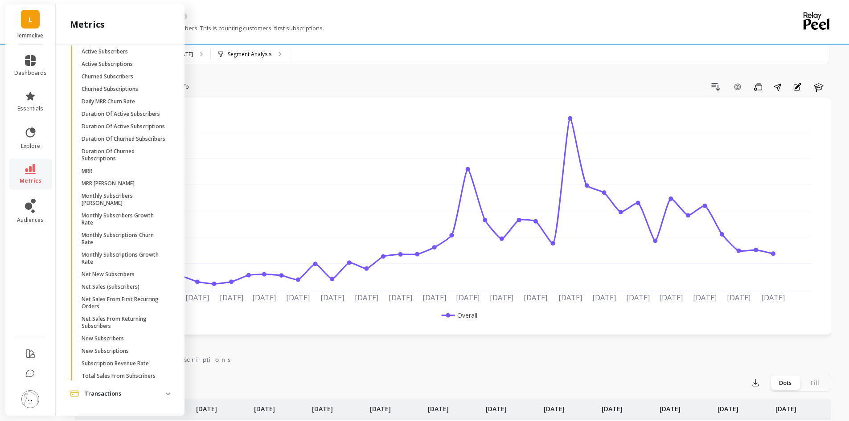
click at [312, 82] on div "Drill Down Add Goal Save Share Annotations Learn" at bounding box center [511, 87] width 638 height 14
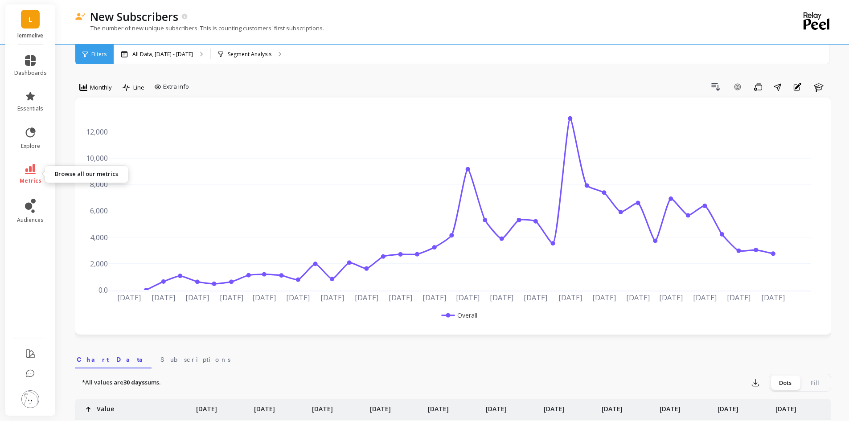
click at [28, 178] on span "metrics" at bounding box center [31, 180] width 22 height 7
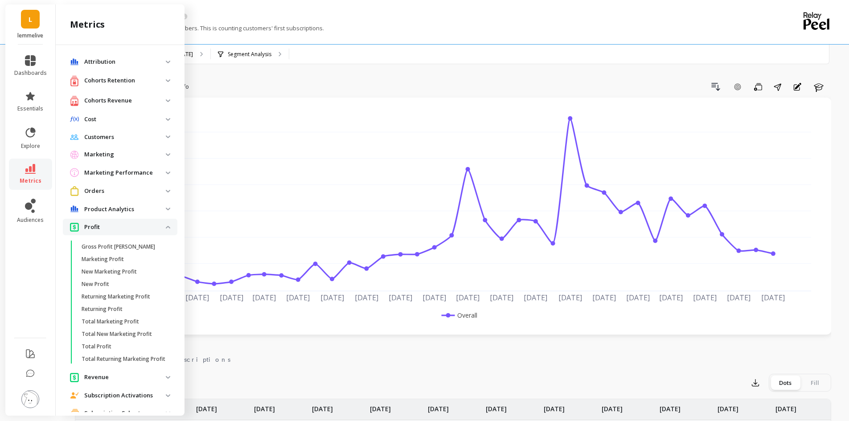
scroll to position [427, 0]
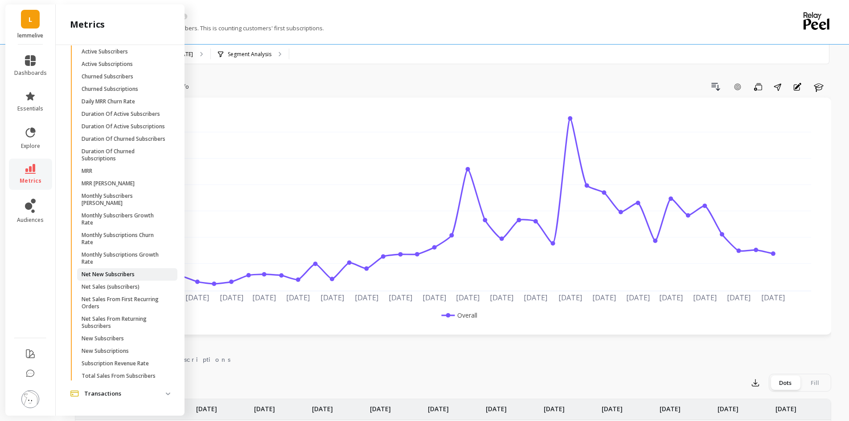
click at [121, 269] on link "Net New Subscribers" at bounding box center [127, 274] width 100 height 12
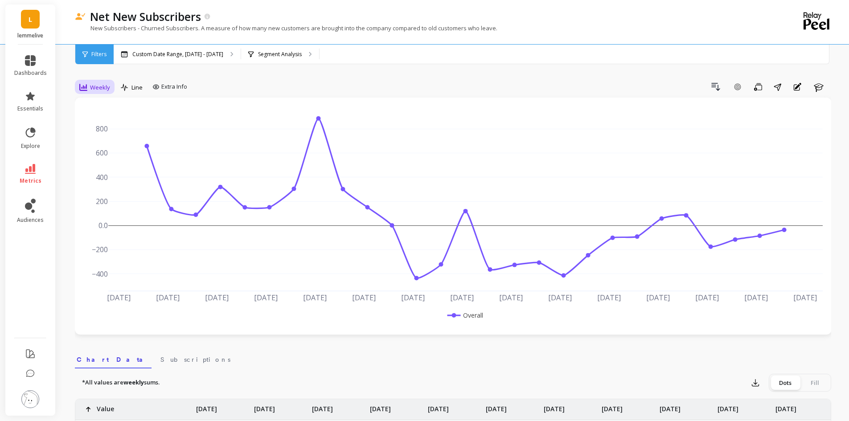
click at [105, 82] on div "Weekly" at bounding box center [94, 87] width 31 height 11
click at [98, 158] on div "Monthly" at bounding box center [107, 158] width 51 height 8
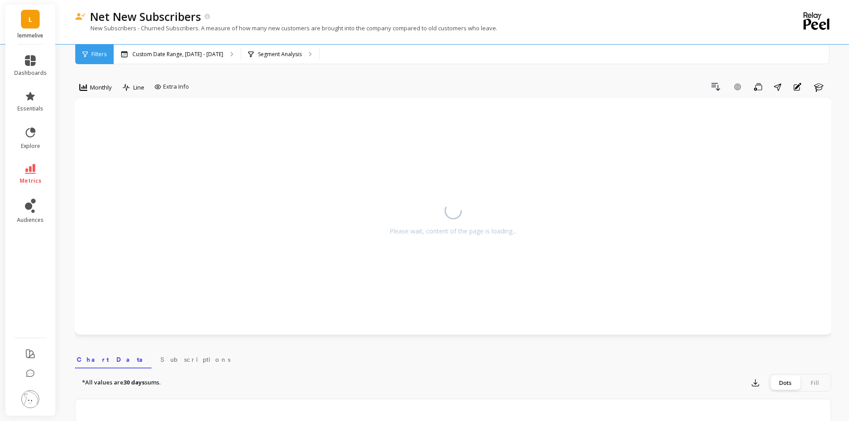
click at [157, 43] on div "Net New Subscribers New Subscribers - Churned Subscribers. A measure of how man…" at bounding box center [416, 22] width 683 height 44
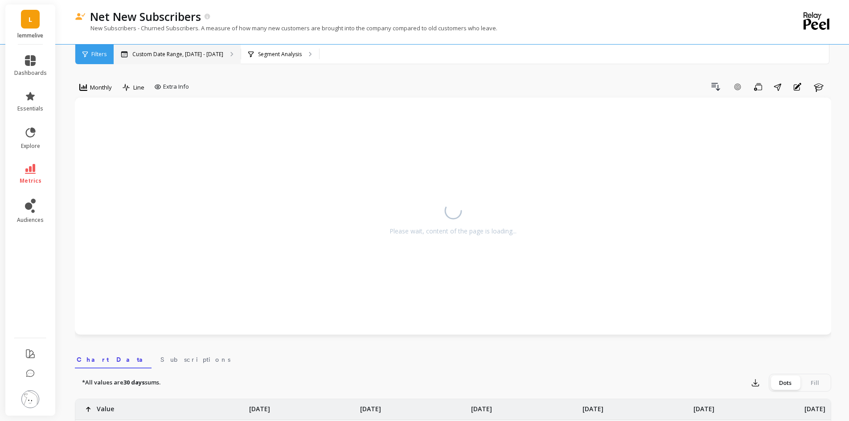
click at [162, 49] on div "Custom Date Range, [DATE] - [DATE]" at bounding box center [177, 55] width 127 height 20
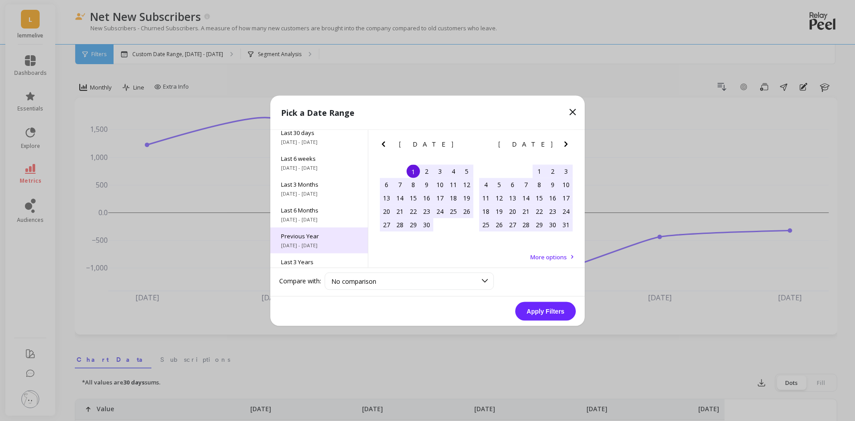
scroll to position [121, 0]
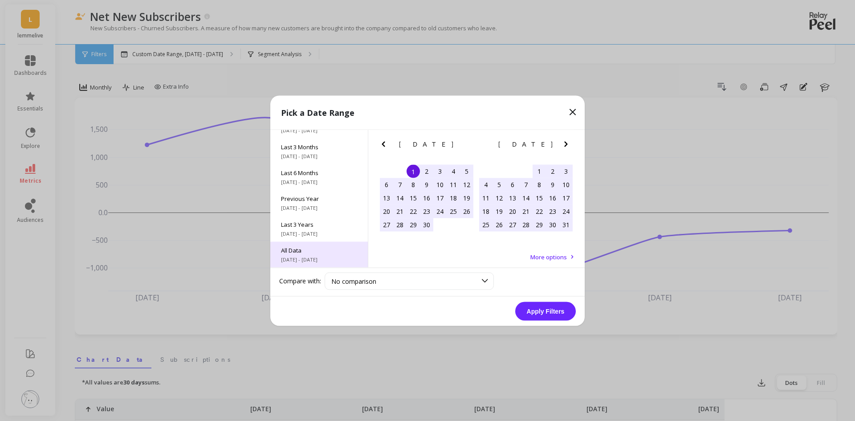
click at [313, 247] on span "All Data" at bounding box center [319, 250] width 76 height 8
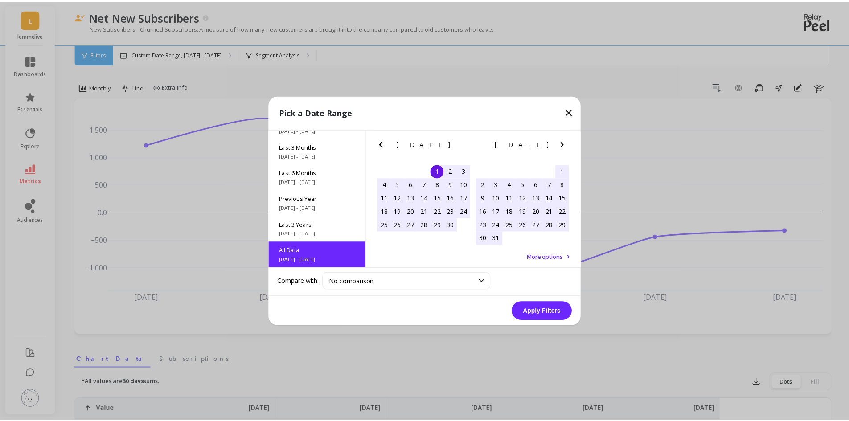
scroll to position [0, 0]
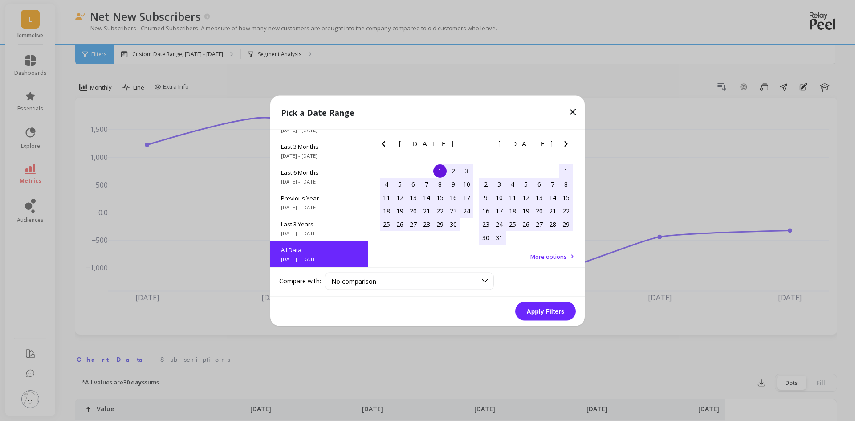
click at [519, 303] on button "Apply Filters" at bounding box center [545, 311] width 61 height 19
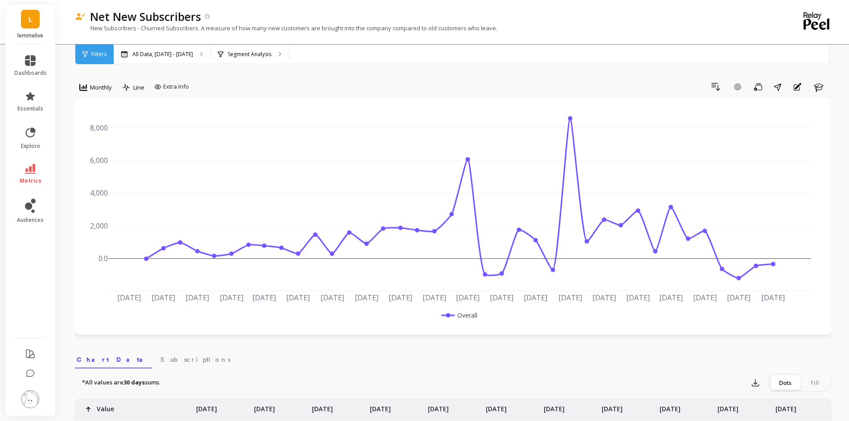
click at [32, 171] on icon at bounding box center [30, 169] width 11 height 10
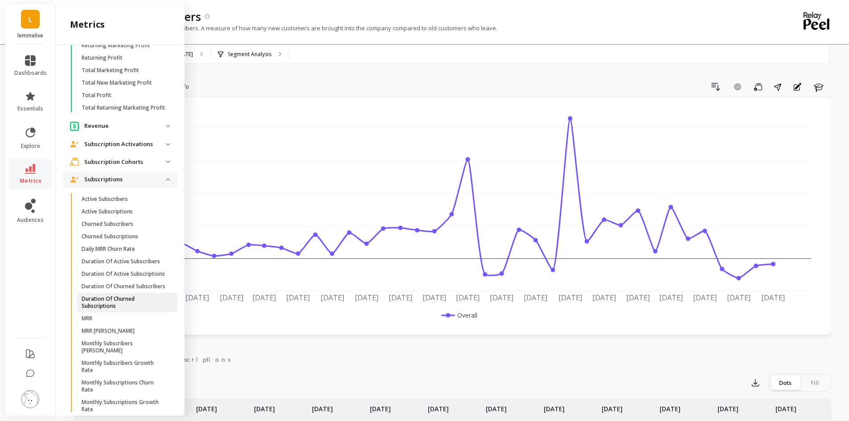
scroll to position [249, 0]
click at [122, 205] on p "Active Subscribers" at bounding box center [105, 201] width 46 height 7
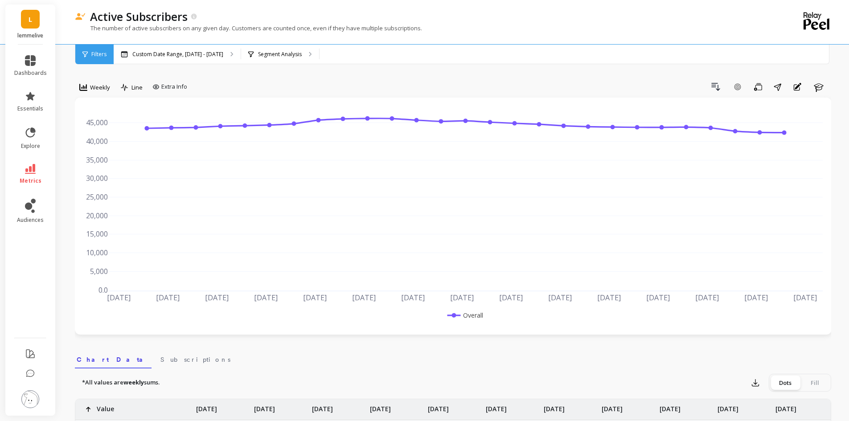
click at [100, 84] on span "Weekly" at bounding box center [100, 87] width 20 height 8
click at [105, 160] on div "Monthly" at bounding box center [107, 158] width 51 height 8
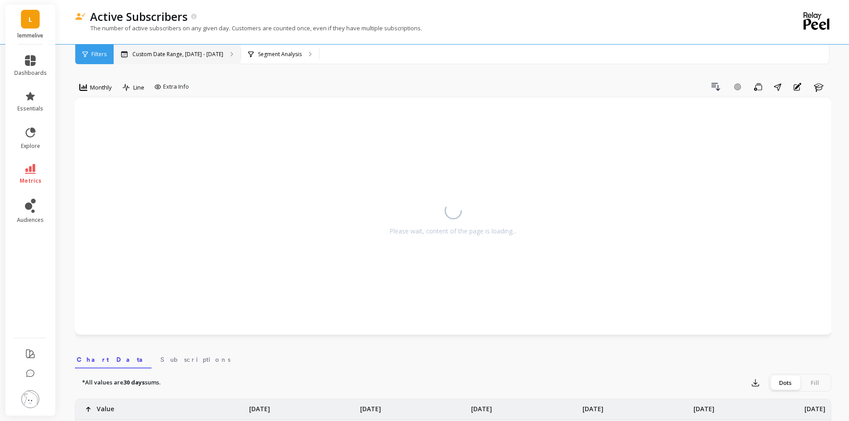
click at [166, 47] on div "Custom Date Range, [DATE] - [DATE]" at bounding box center [177, 55] width 127 height 20
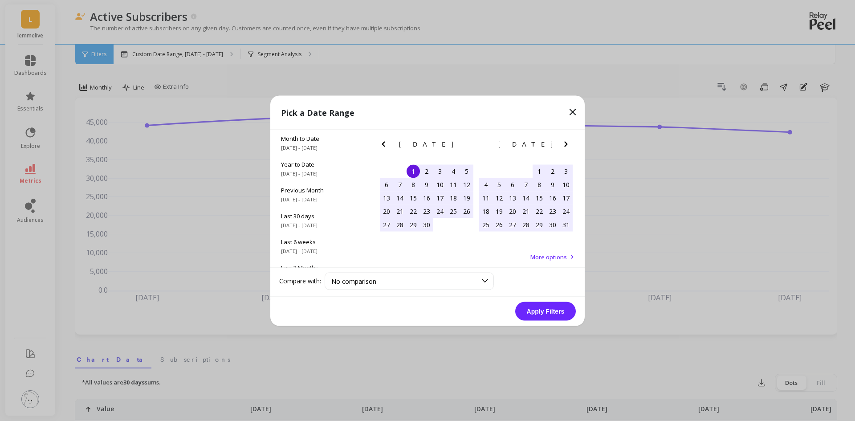
scroll to position [121, 0]
click at [319, 251] on span "All Data" at bounding box center [319, 250] width 76 height 8
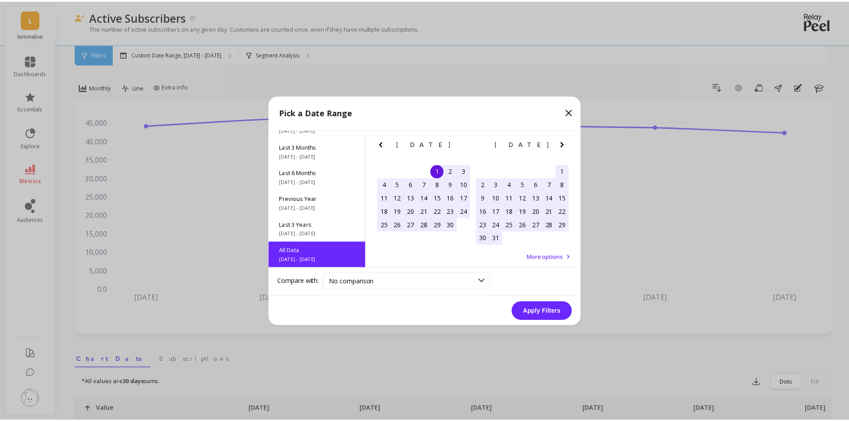
scroll to position [0, 0]
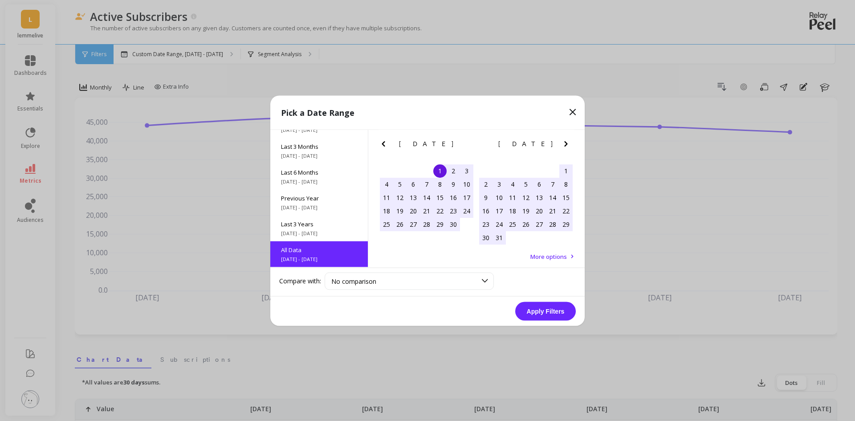
click at [534, 315] on button "Apply Filters" at bounding box center [545, 311] width 61 height 19
